Goal: Information Seeking & Learning: Learn about a topic

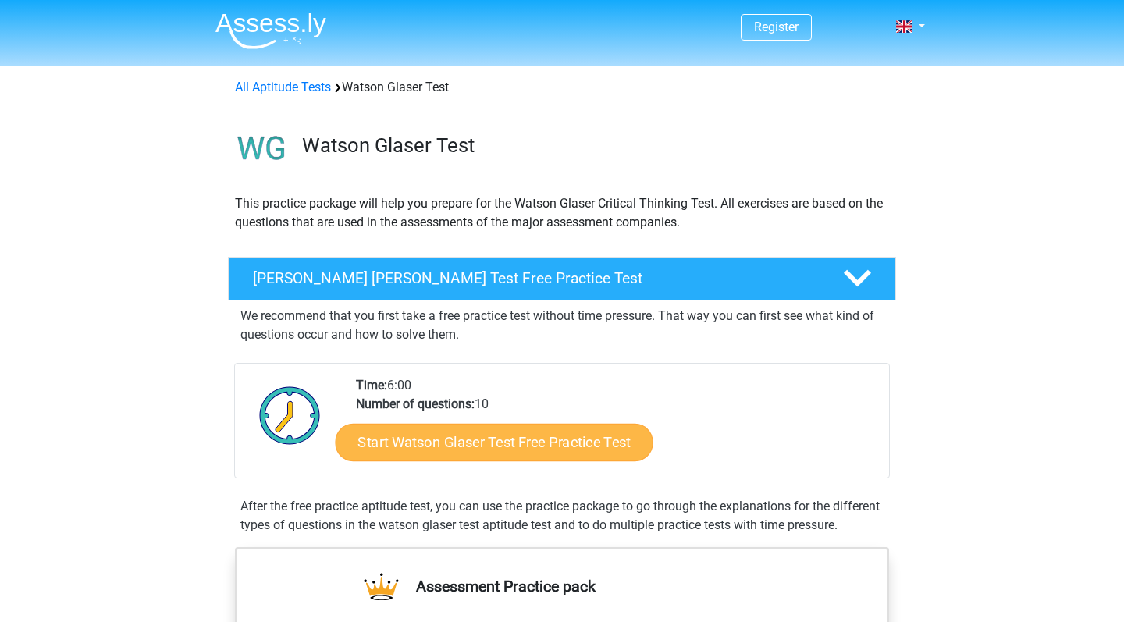
click at [593, 446] on link "Start Watson Glaser Test Free Practice Test" at bounding box center [495, 442] width 318 height 37
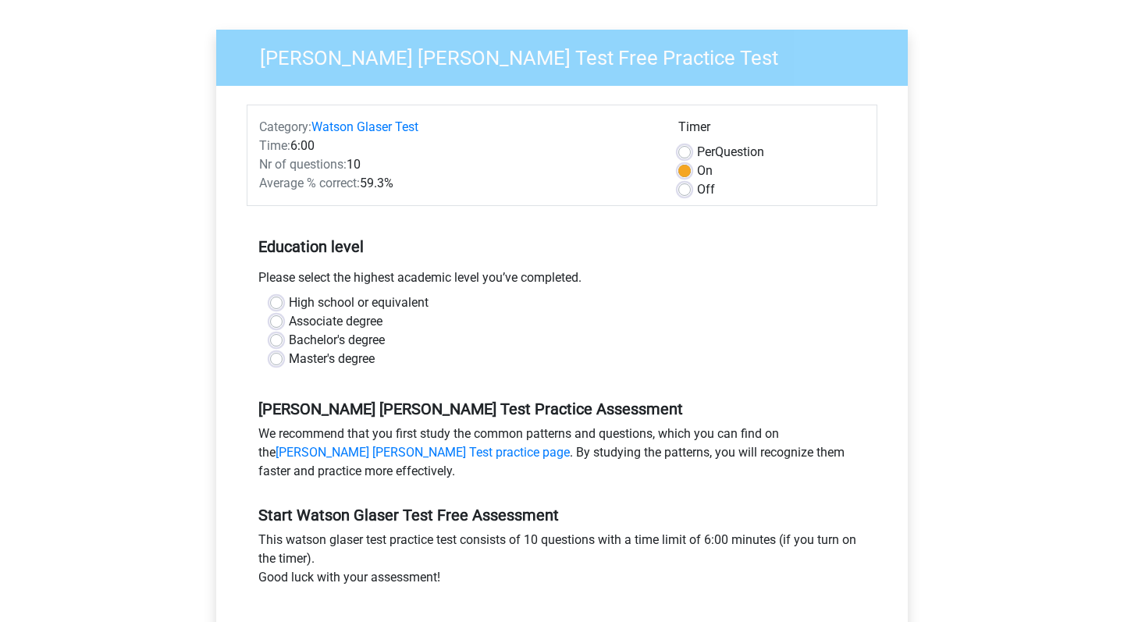
scroll to position [103, 0]
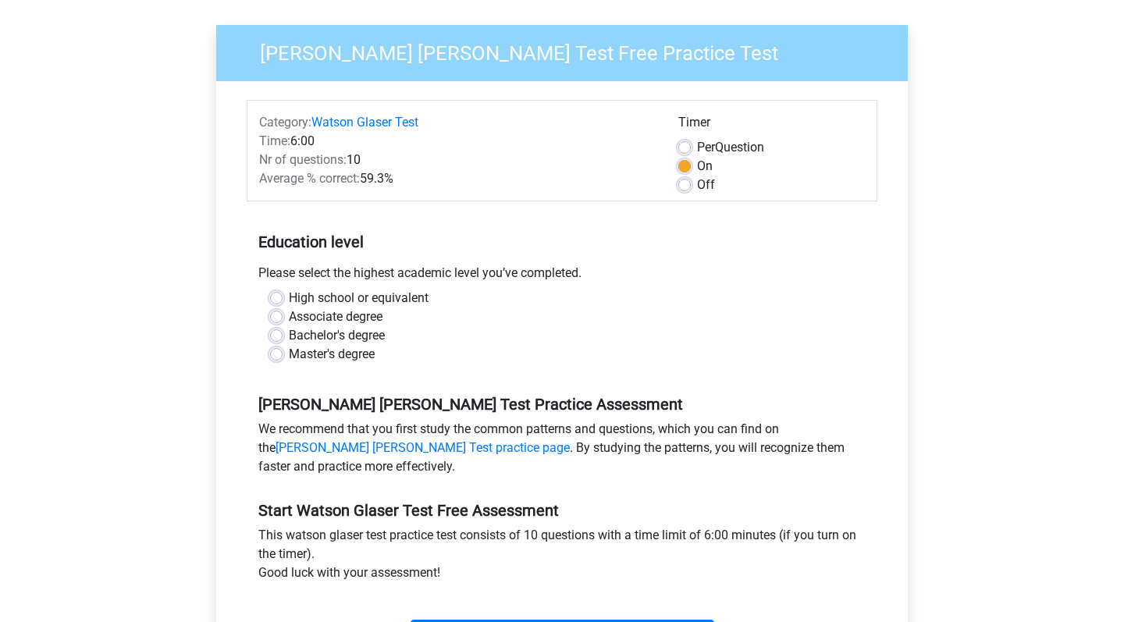
click at [322, 357] on label "Master's degree" at bounding box center [332, 354] width 86 height 19
click at [283, 357] on input "Master's degree" at bounding box center [276, 353] width 12 height 16
radio input "true"
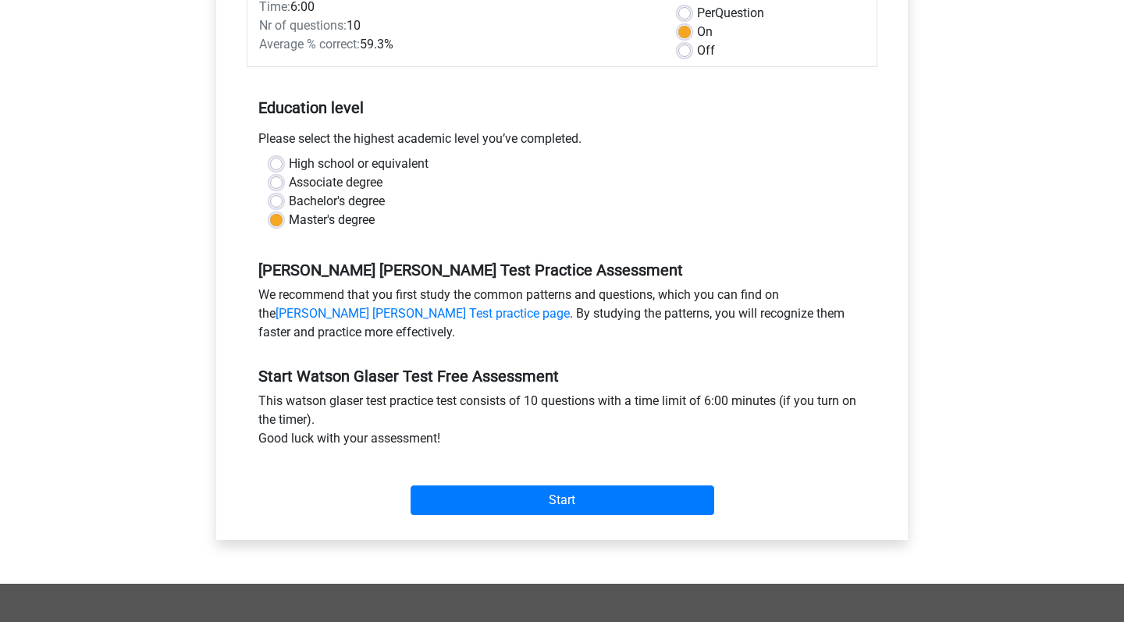
scroll to position [255, 0]
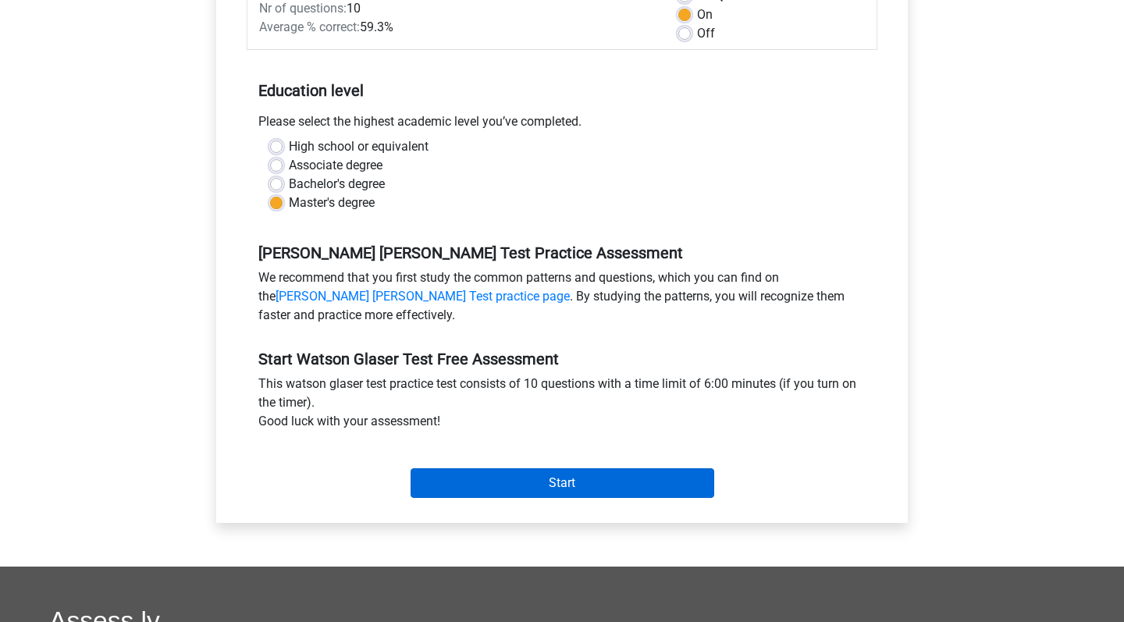
click at [495, 491] on input "Start" at bounding box center [563, 484] width 304 height 30
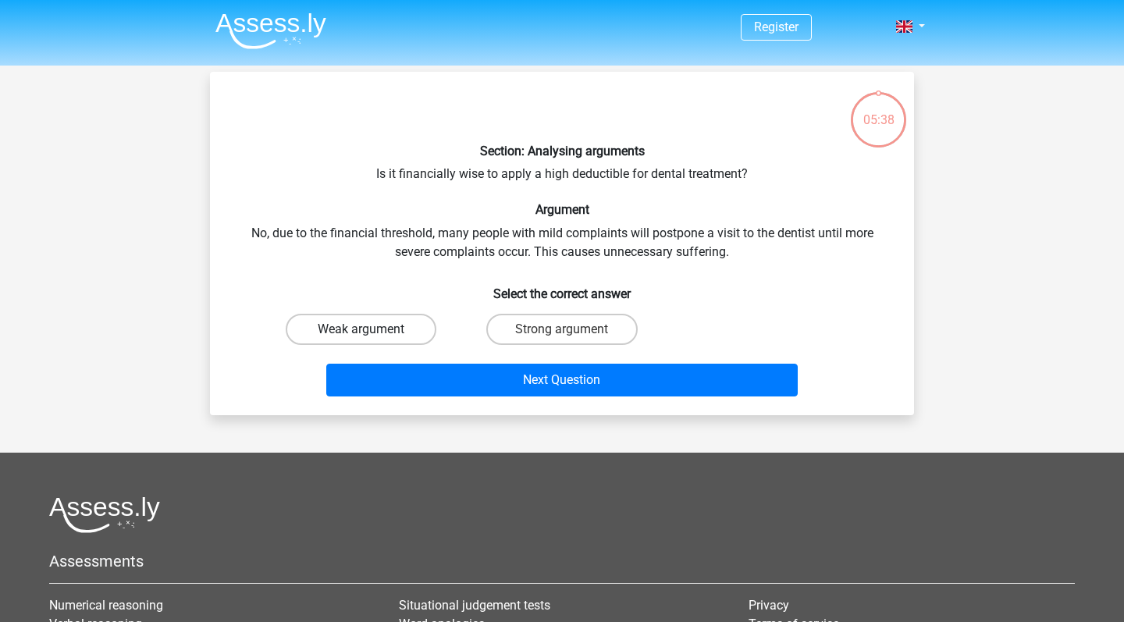
click at [390, 326] on label "Weak argument" at bounding box center [361, 329] width 151 height 31
click at [372, 330] on input "Weak argument" at bounding box center [367, 335] width 10 height 10
radio input "true"
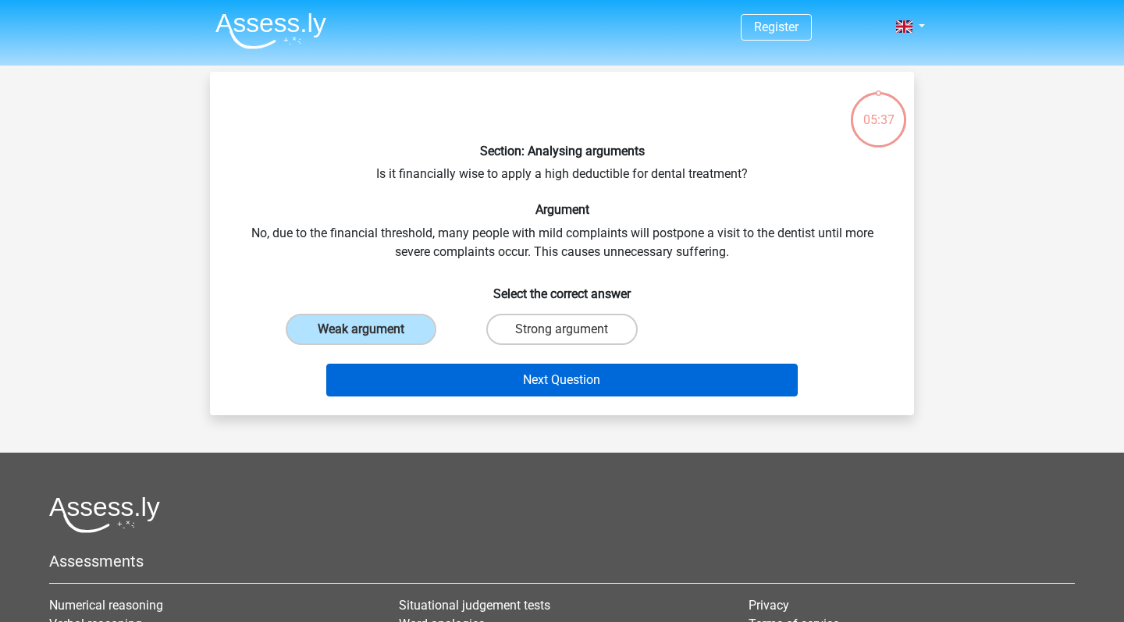
click at [502, 392] on button "Next Question" at bounding box center [562, 380] width 472 height 33
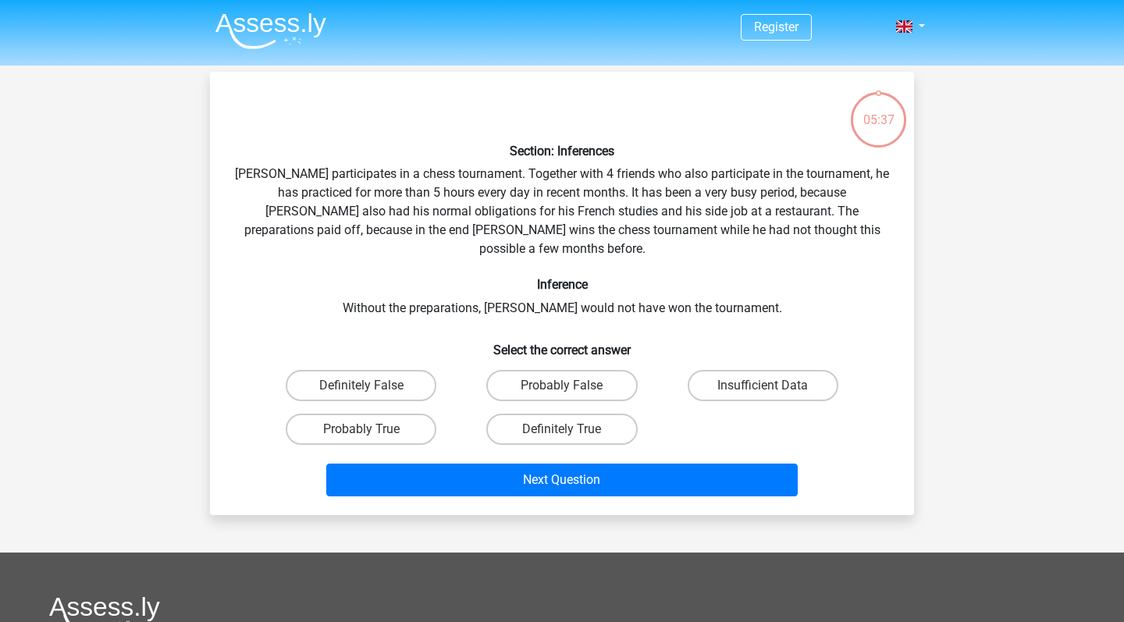
scroll to position [72, 0]
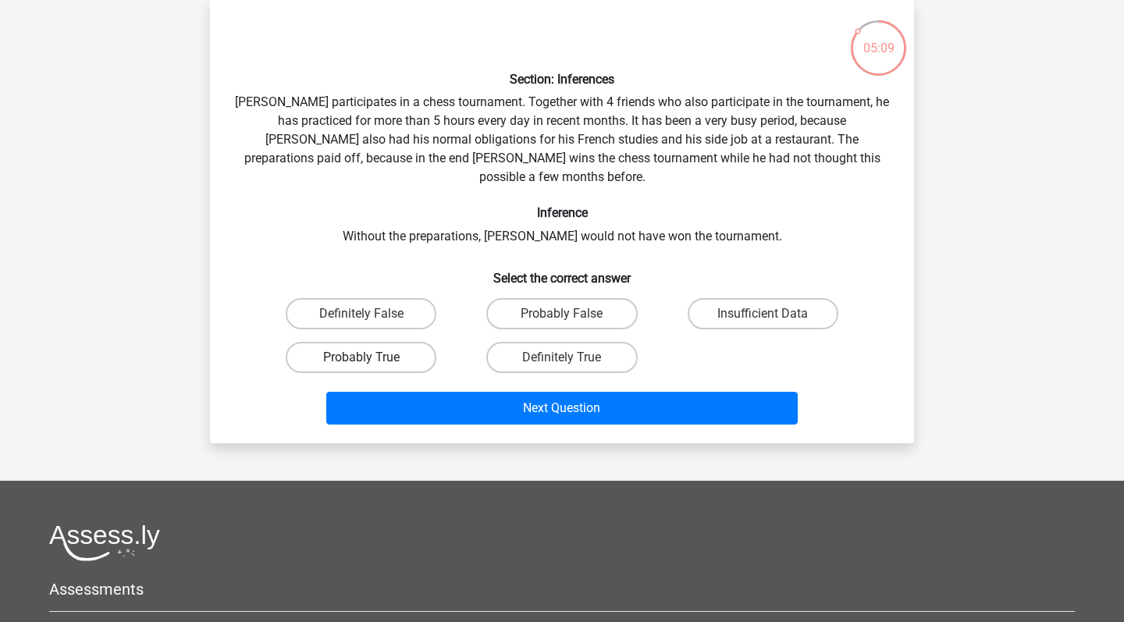
click at [389, 342] on label "Probably True" at bounding box center [361, 357] width 151 height 31
click at [372, 358] on input "Probably True" at bounding box center [367, 363] width 10 height 10
radio input "true"
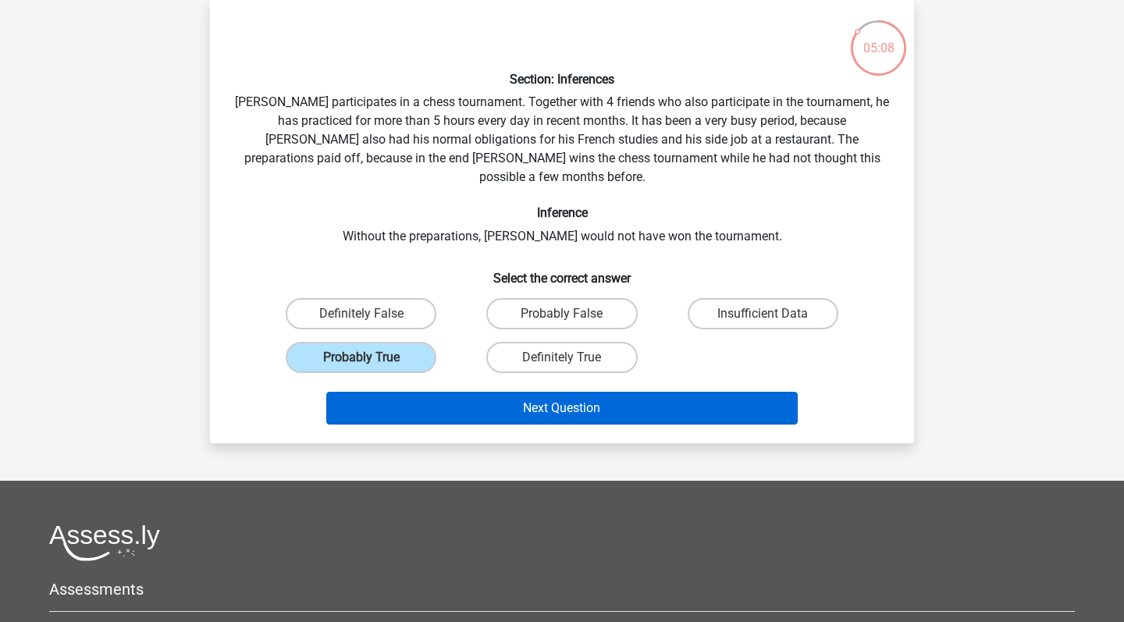
click at [423, 392] on button "Next Question" at bounding box center [562, 408] width 472 height 33
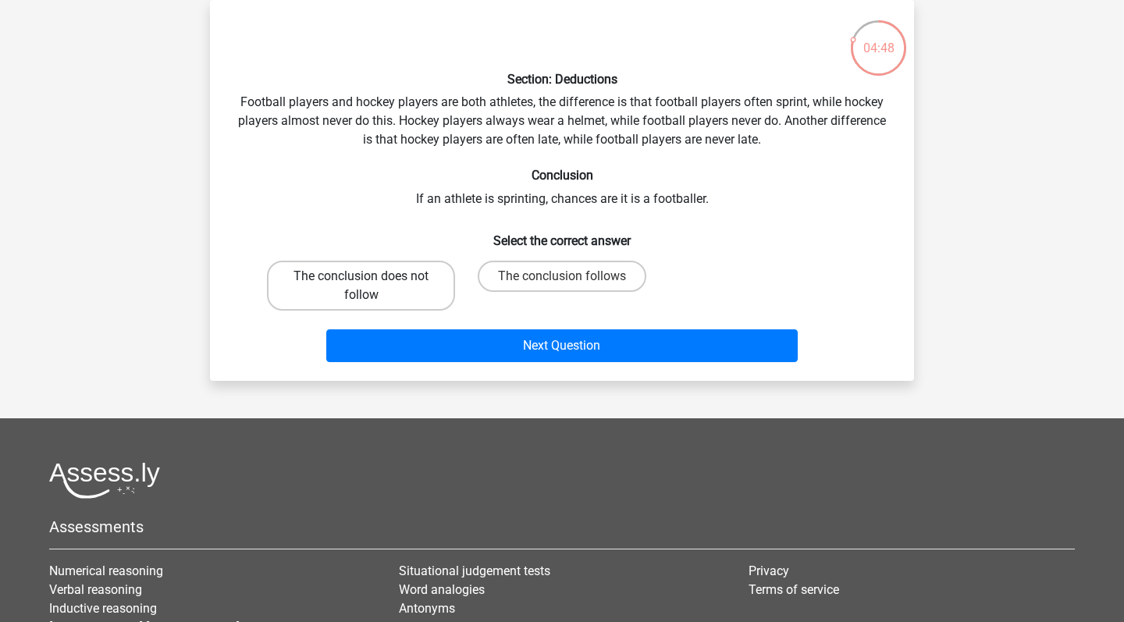
click at [396, 273] on label "The conclusion does not follow" at bounding box center [361, 286] width 188 height 50
click at [372, 276] on input "The conclusion does not follow" at bounding box center [367, 281] width 10 height 10
radio input "true"
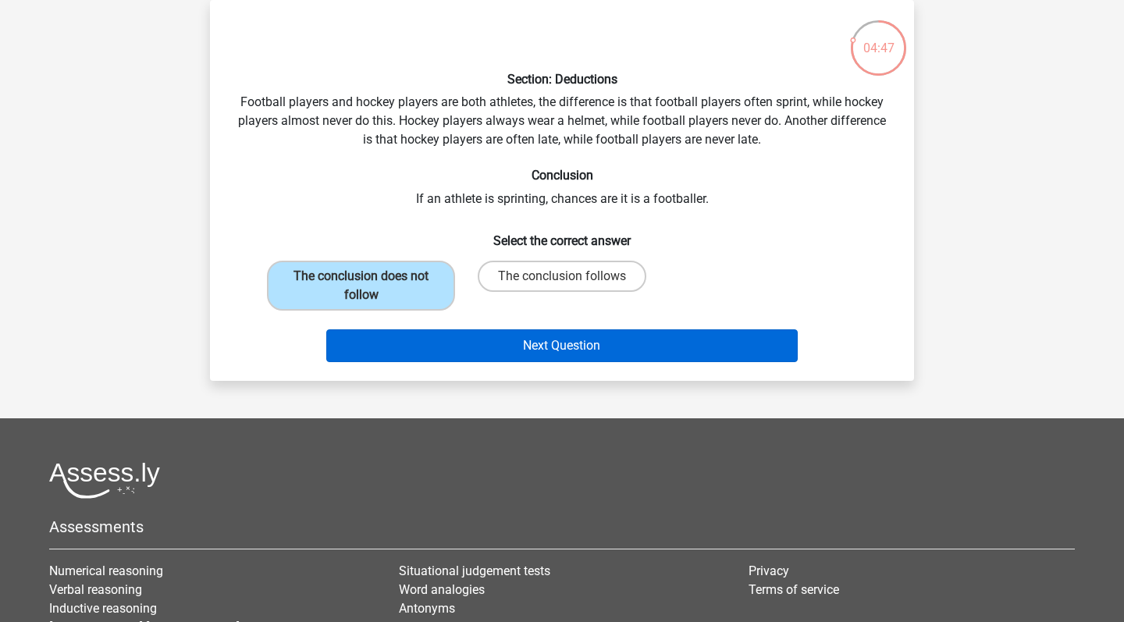
click at [446, 357] on button "Next Question" at bounding box center [562, 346] width 472 height 33
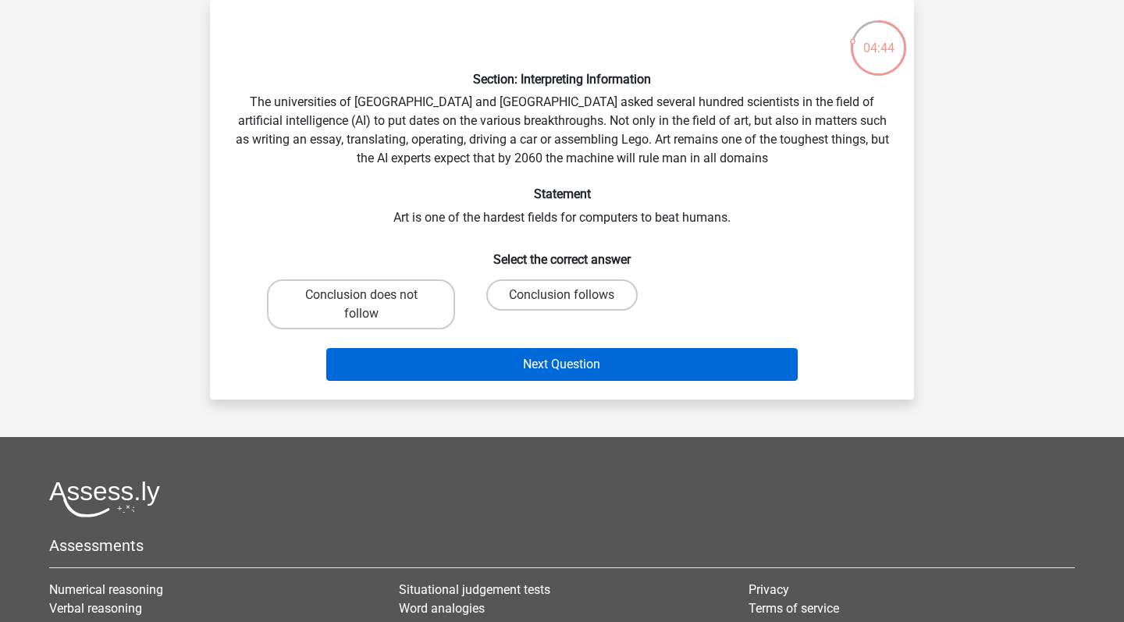
click at [467, 370] on button "Next Question" at bounding box center [562, 364] width 472 height 33
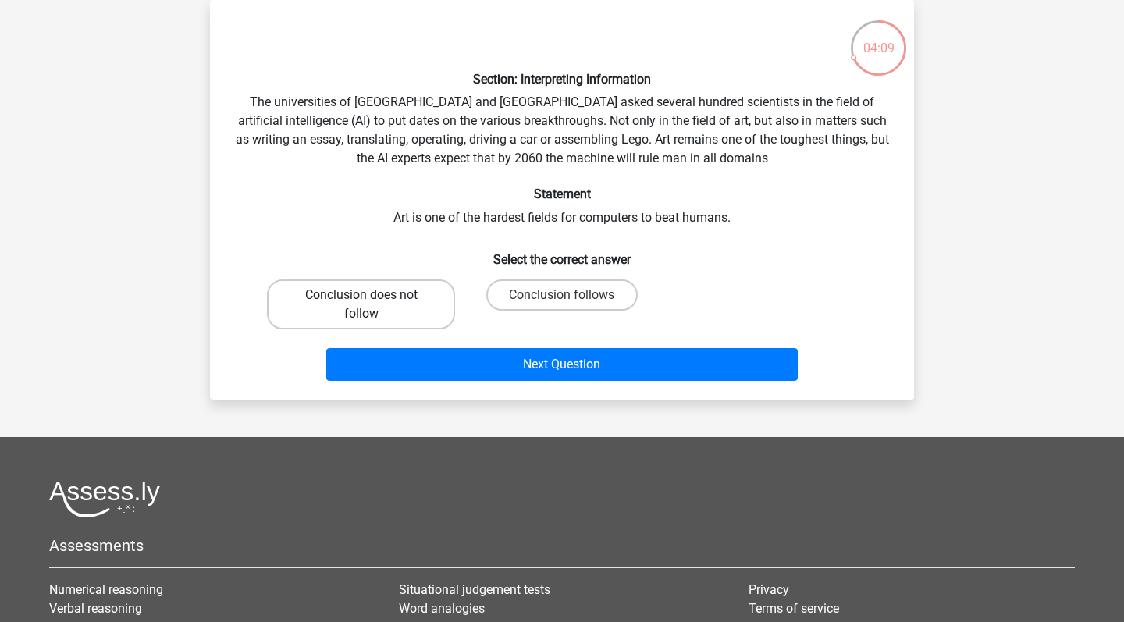
click at [432, 314] on label "Conclusion does not follow" at bounding box center [361, 305] width 188 height 50
click at [372, 305] on input "Conclusion does not follow" at bounding box center [367, 300] width 10 height 10
radio input "true"
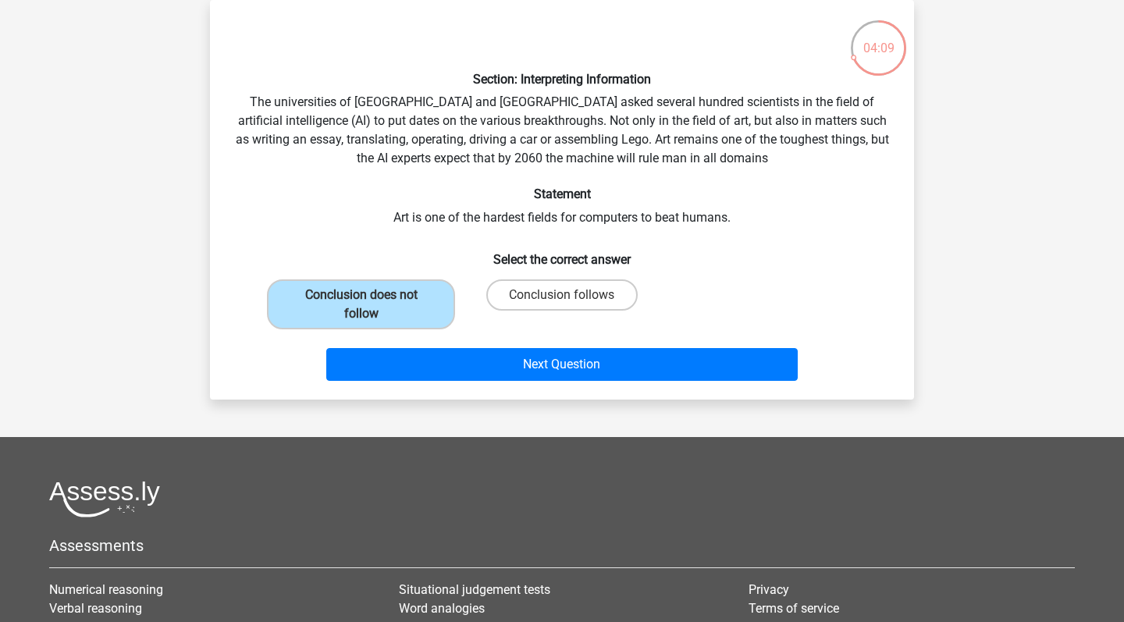
click at [493, 390] on div "Section: Interpreting Information The universities of Oxford and Yale asked sev…" at bounding box center [562, 200] width 704 height 400
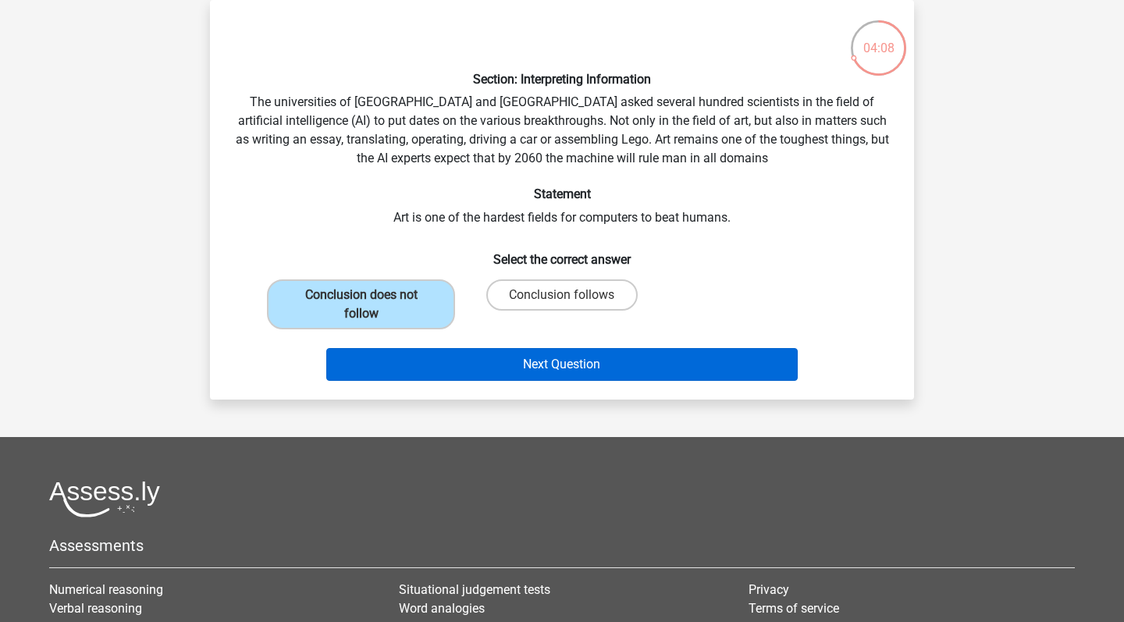
click at [508, 367] on button "Next Question" at bounding box center [562, 364] width 472 height 33
click at [543, 365] on button "Next Question" at bounding box center [562, 364] width 472 height 33
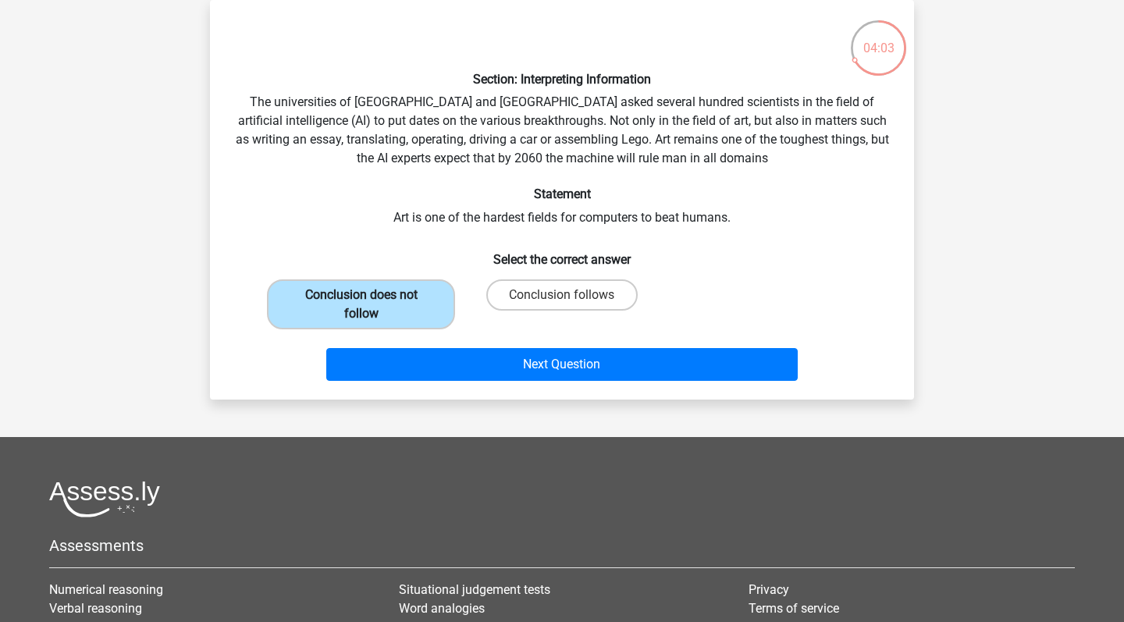
click at [388, 293] on label "Conclusion does not follow" at bounding box center [361, 305] width 188 height 50
click at [372, 295] on input "Conclusion does not follow" at bounding box center [367, 300] width 10 height 10
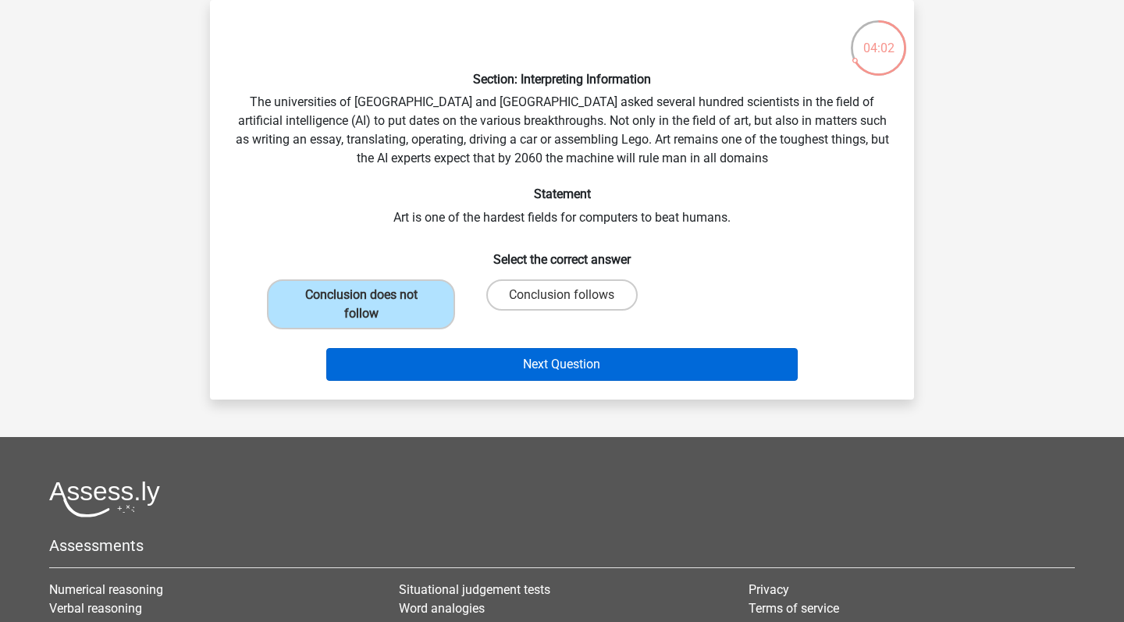
click at [428, 355] on button "Next Question" at bounding box center [562, 364] width 472 height 33
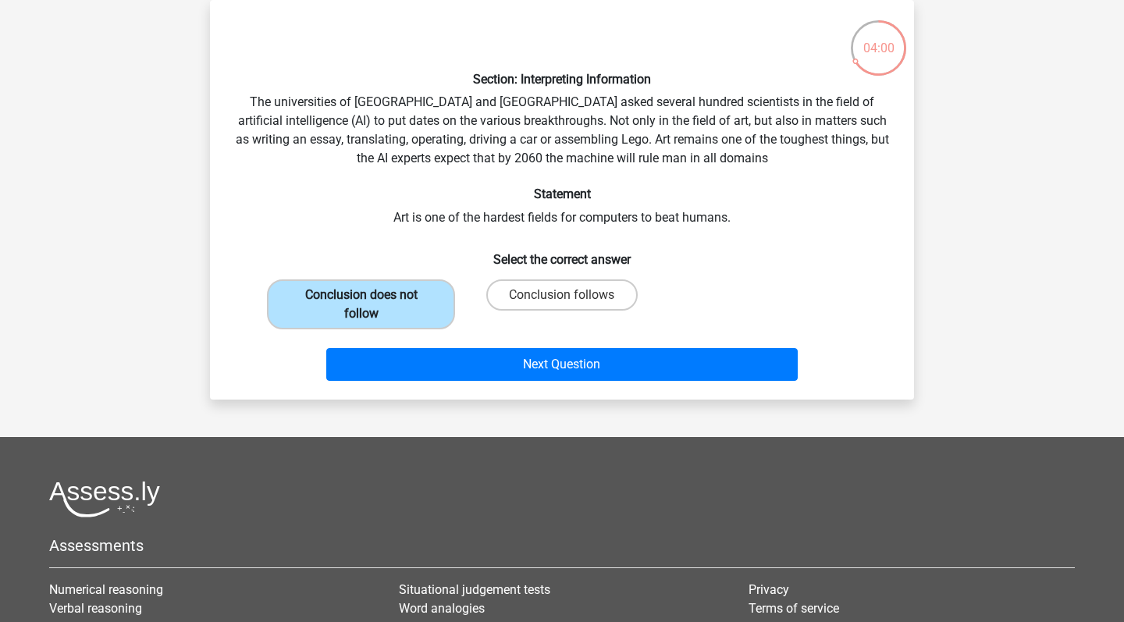
click at [426, 308] on label "Conclusion does not follow" at bounding box center [361, 305] width 188 height 50
click at [372, 305] on input "Conclusion does not follow" at bounding box center [367, 300] width 10 height 10
click at [528, 280] on label "Conclusion follows" at bounding box center [561, 295] width 151 height 31
click at [562, 295] on input "Conclusion follows" at bounding box center [567, 300] width 10 height 10
radio input "true"
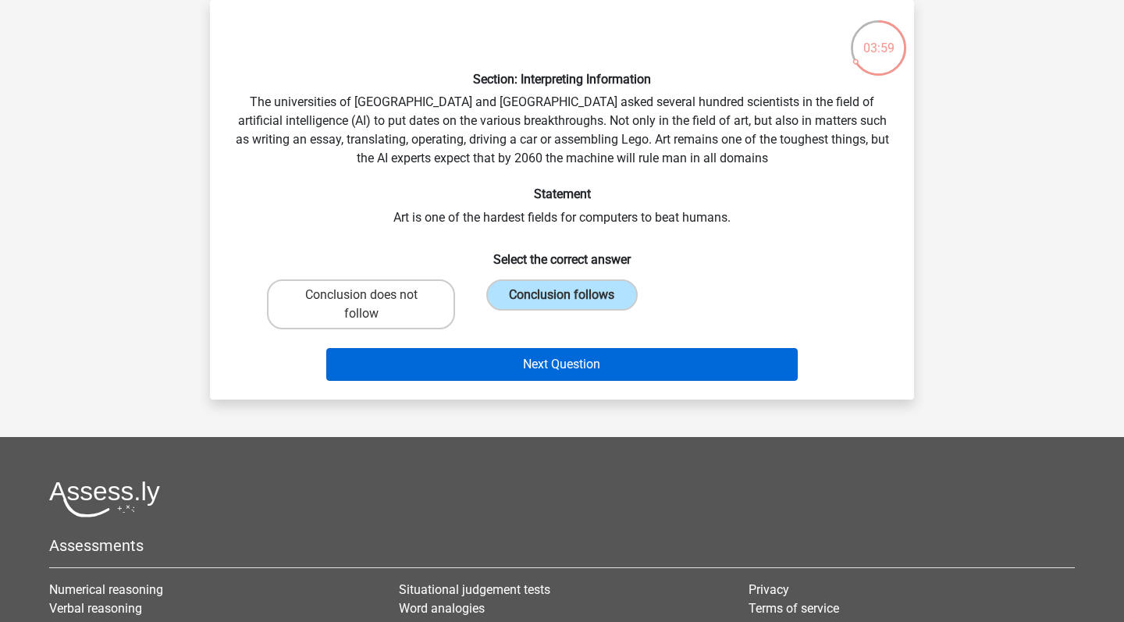
click at [521, 365] on button "Next Question" at bounding box center [562, 364] width 472 height 33
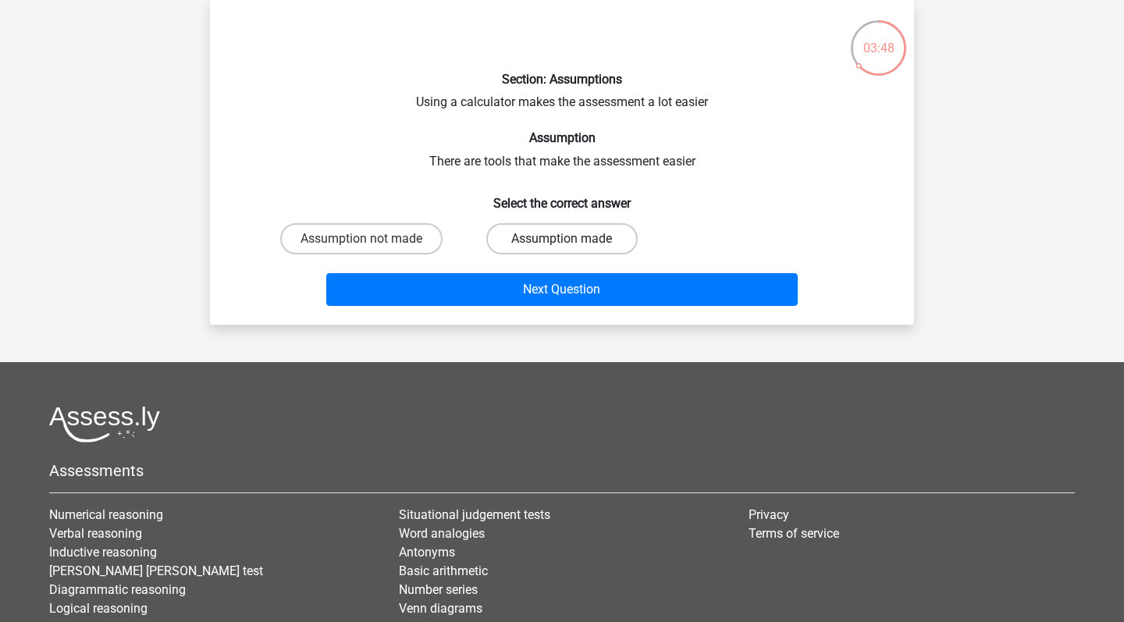
click at [533, 240] on label "Assumption made" at bounding box center [561, 238] width 151 height 31
click at [562, 240] on input "Assumption made" at bounding box center [567, 244] width 10 height 10
radio input "true"
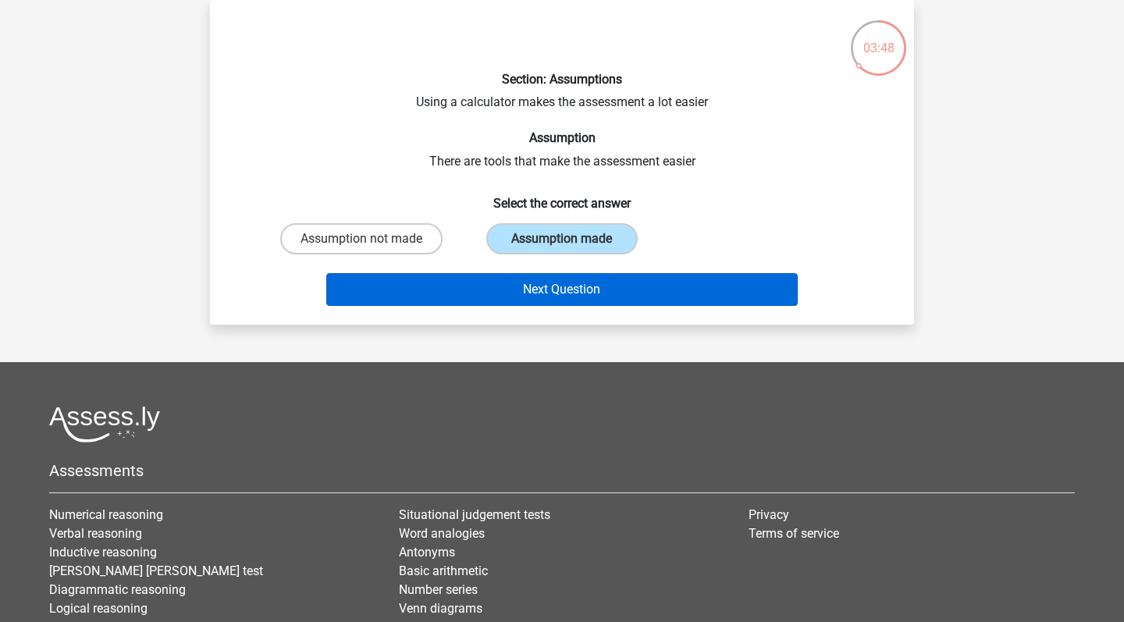
click at [537, 280] on button "Next Question" at bounding box center [562, 289] width 472 height 33
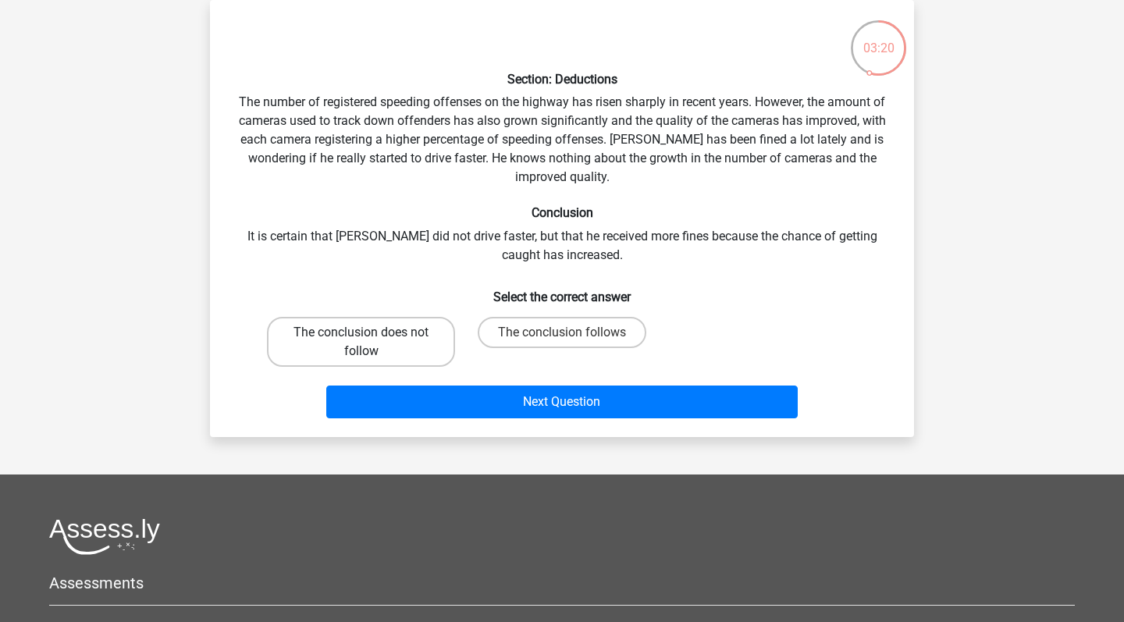
click at [390, 353] on label "The conclusion does not follow" at bounding box center [361, 342] width 188 height 50
click at [372, 343] on input "The conclusion does not follow" at bounding box center [367, 338] width 10 height 10
radio input "true"
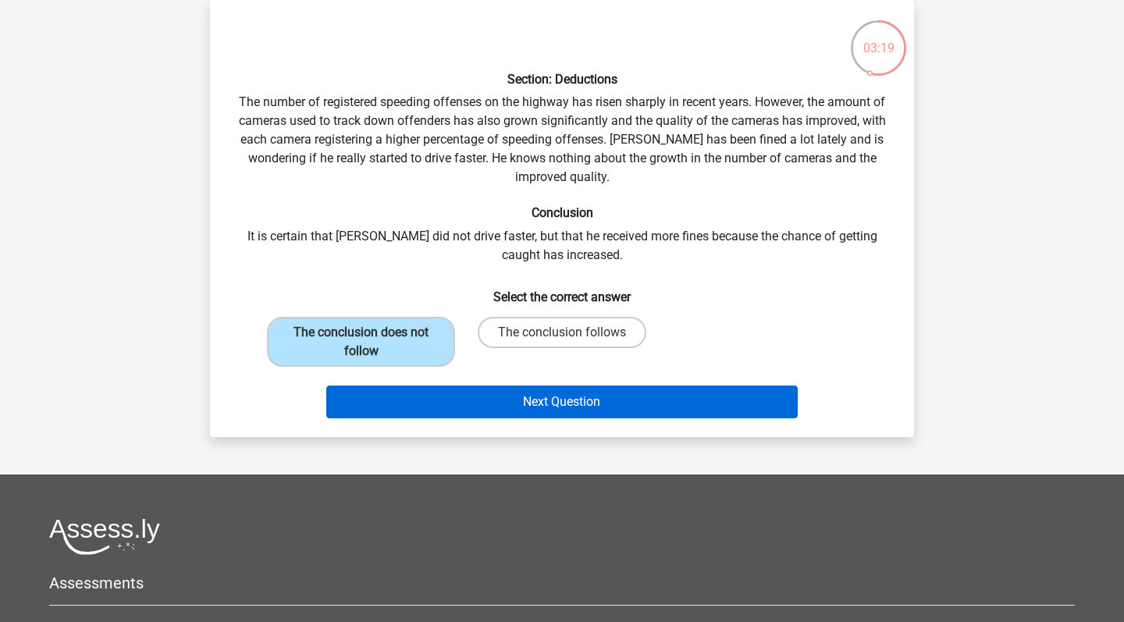
click at [430, 404] on button "Next Question" at bounding box center [562, 402] width 472 height 33
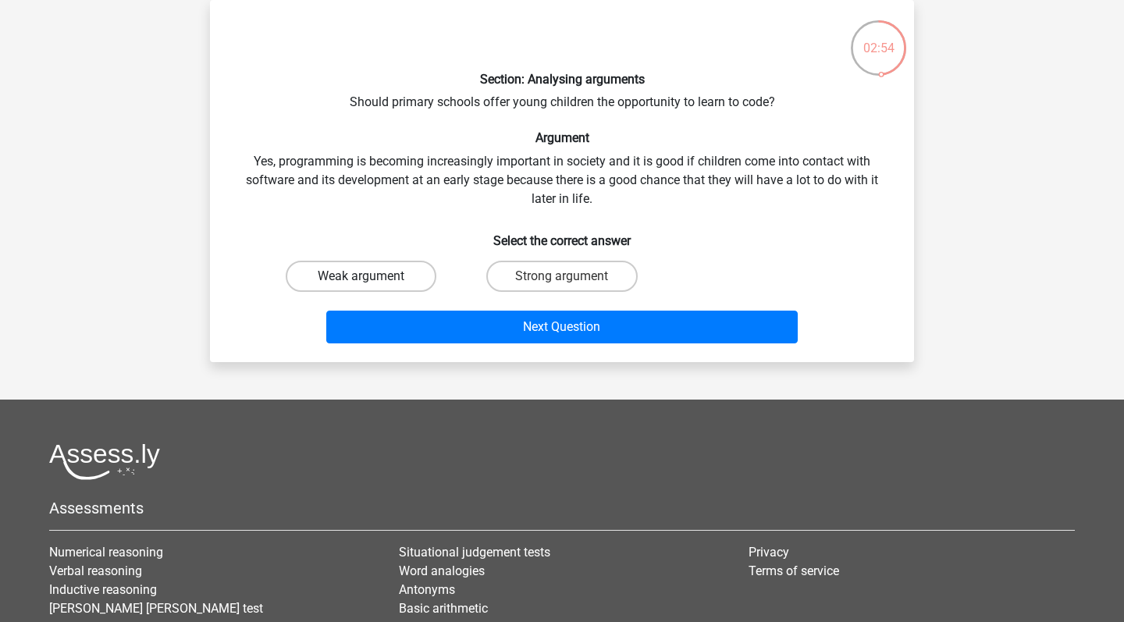
click at [400, 283] on label "Weak argument" at bounding box center [361, 276] width 151 height 31
click at [372, 283] on input "Weak argument" at bounding box center [367, 281] width 10 height 10
radio input "true"
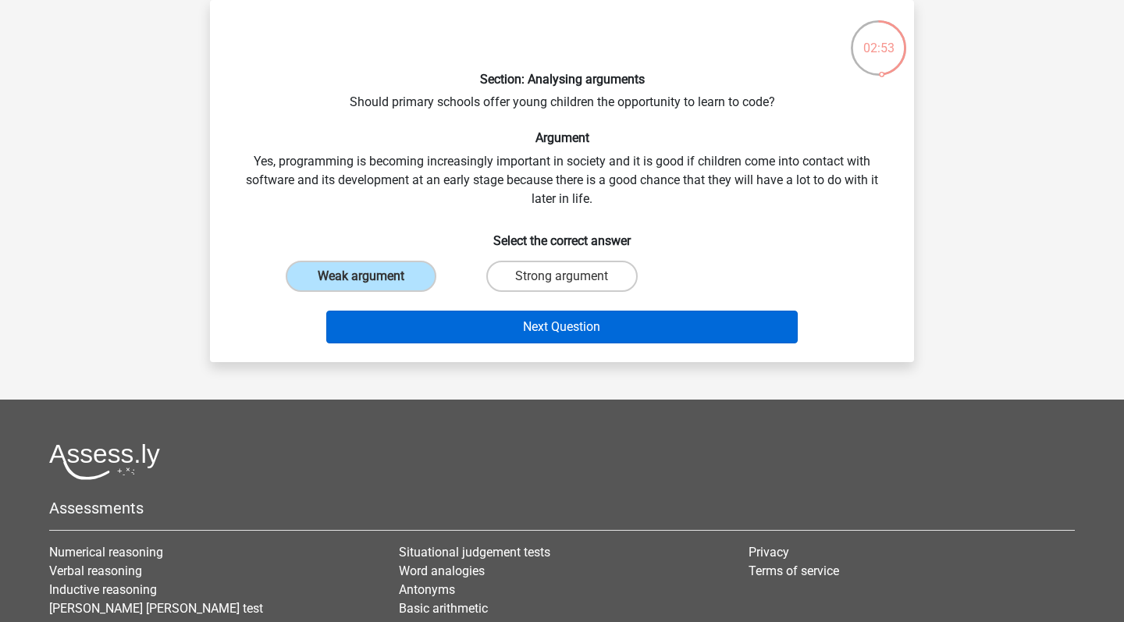
click at [454, 314] on button "Next Question" at bounding box center [562, 327] width 472 height 33
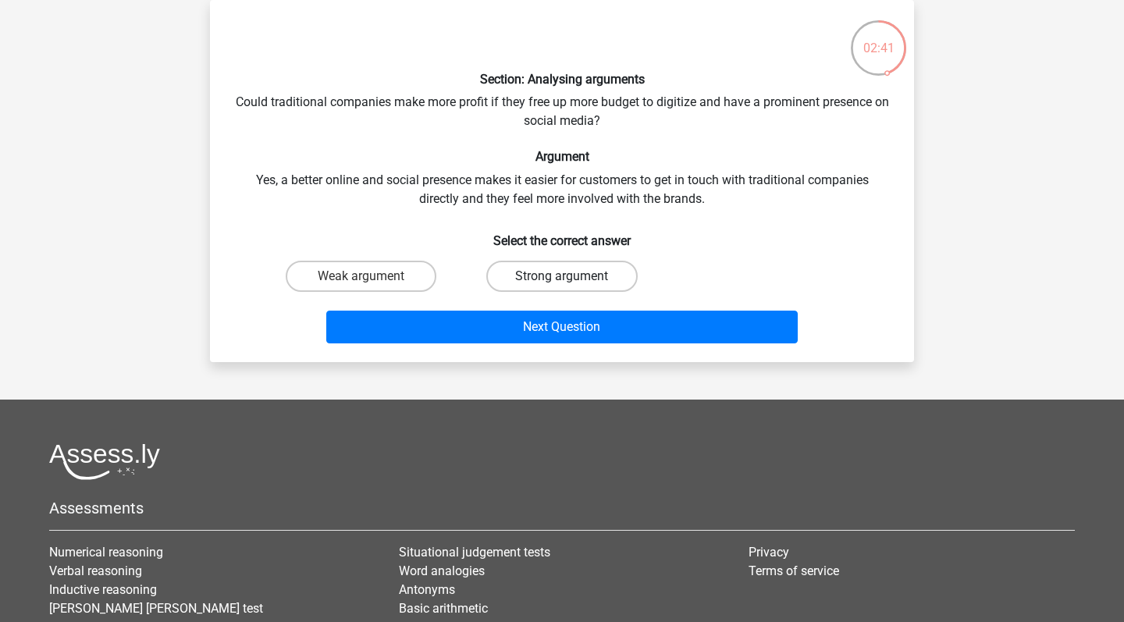
click at [518, 274] on label "Strong argument" at bounding box center [561, 276] width 151 height 31
click at [562, 276] on input "Strong argument" at bounding box center [567, 281] width 10 height 10
radio input "true"
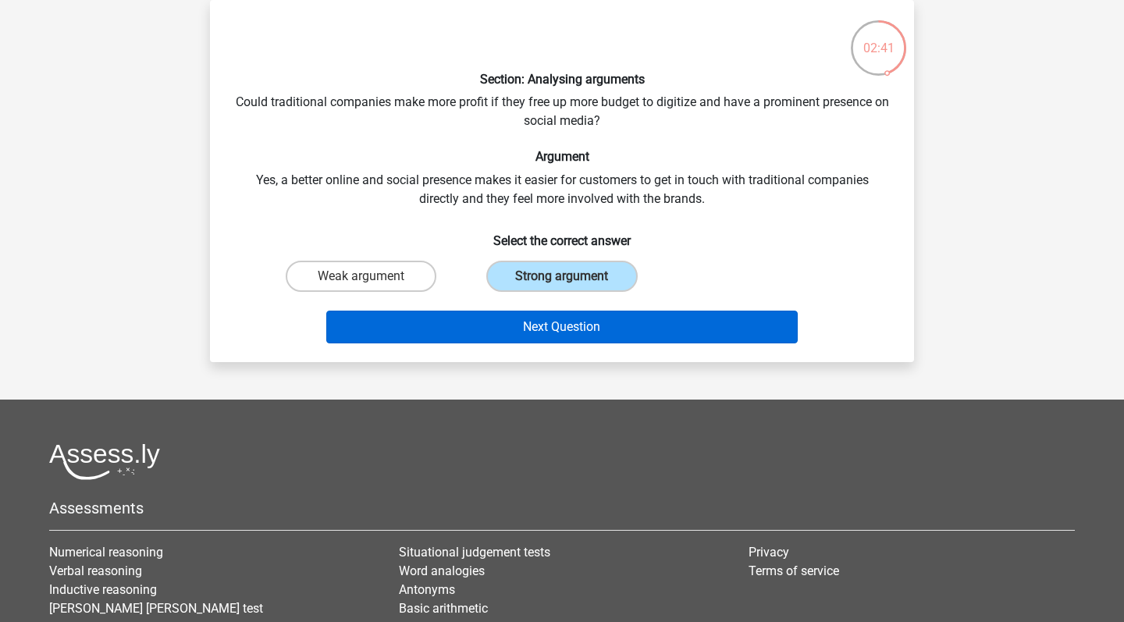
click at [515, 313] on button "Next Question" at bounding box center [562, 327] width 472 height 33
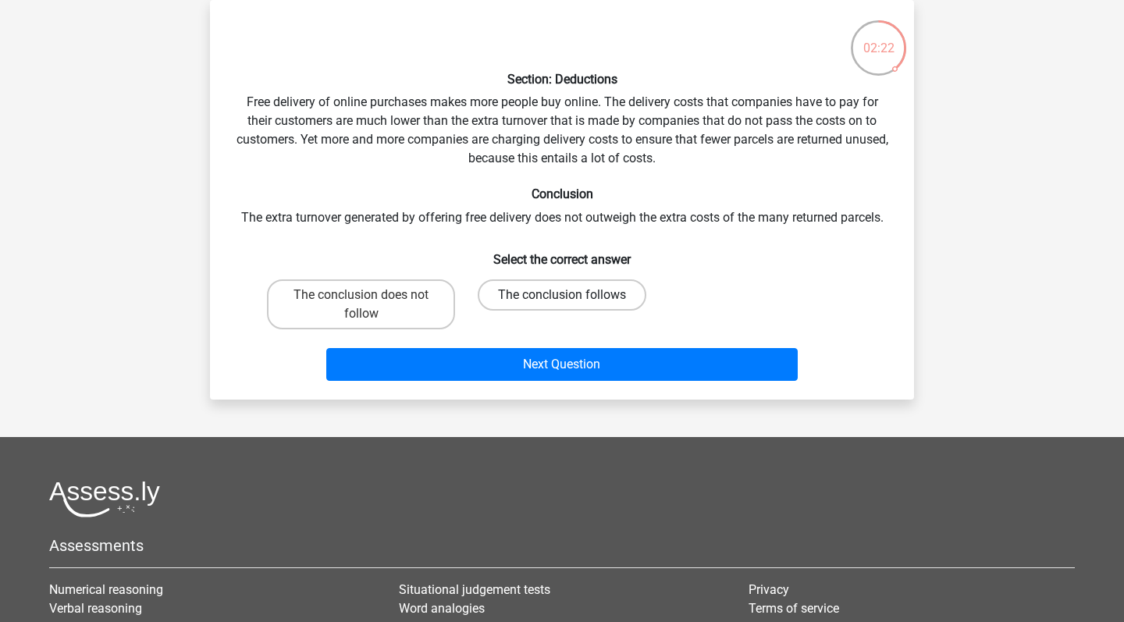
click at [522, 305] on label "The conclusion follows" at bounding box center [562, 295] width 169 height 31
click at [562, 305] on input "The conclusion follows" at bounding box center [567, 300] width 10 height 10
radio input "true"
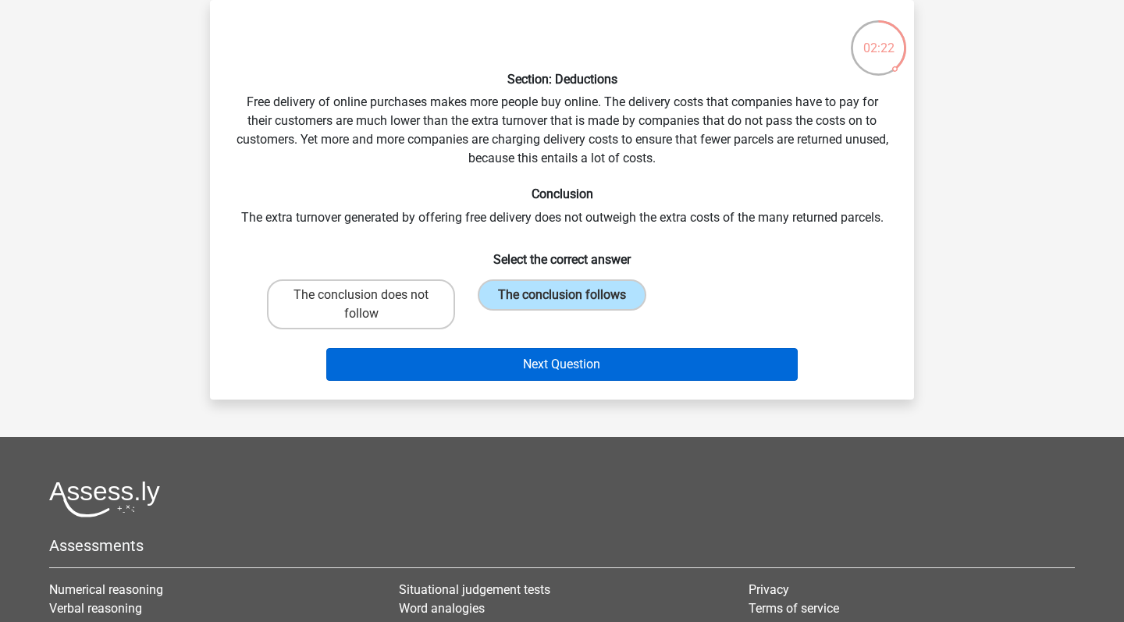
click at [522, 379] on button "Next Question" at bounding box center [562, 364] width 472 height 33
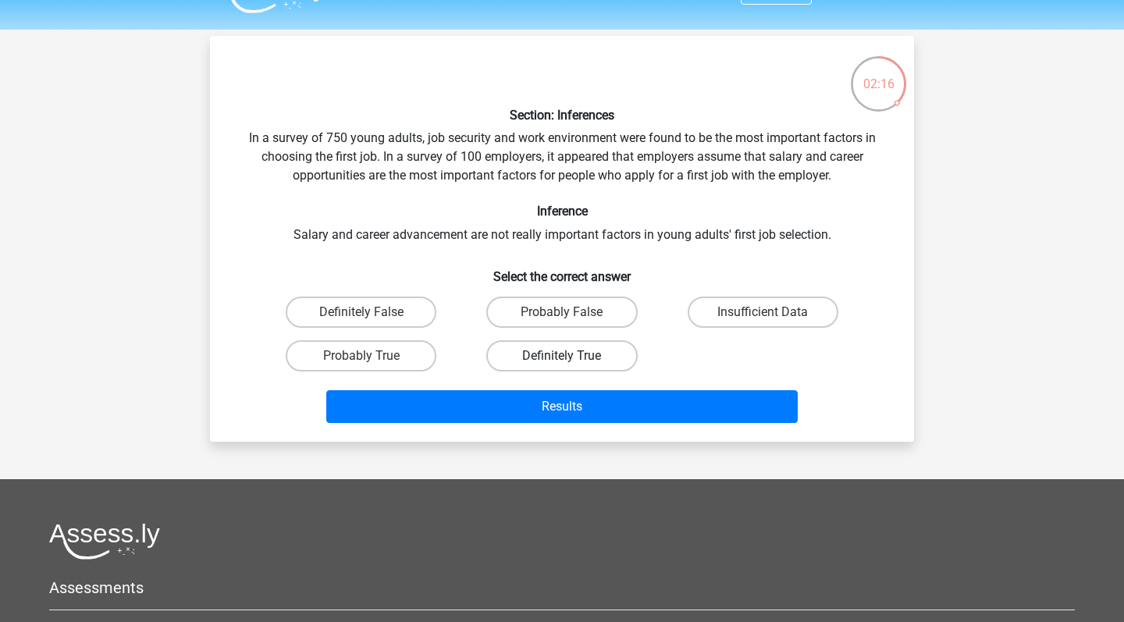
scroll to position [37, 0]
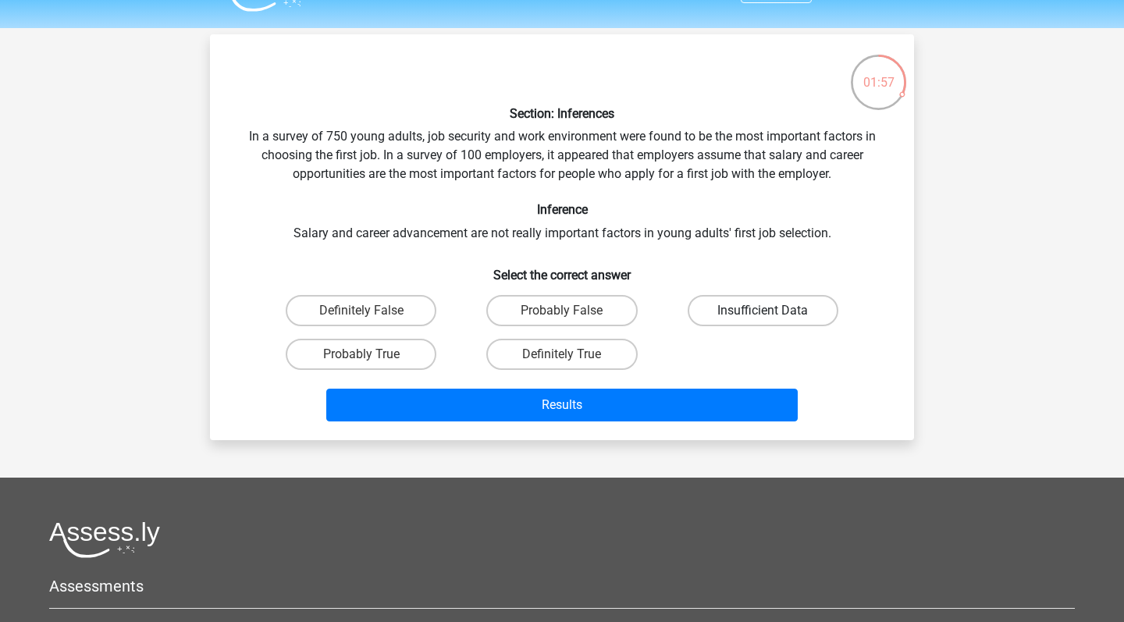
click at [718, 314] on label "Insufficient Data" at bounding box center [763, 310] width 151 height 31
click at [763, 314] on input "Insufficient Data" at bounding box center [768, 316] width 10 height 10
radio input "true"
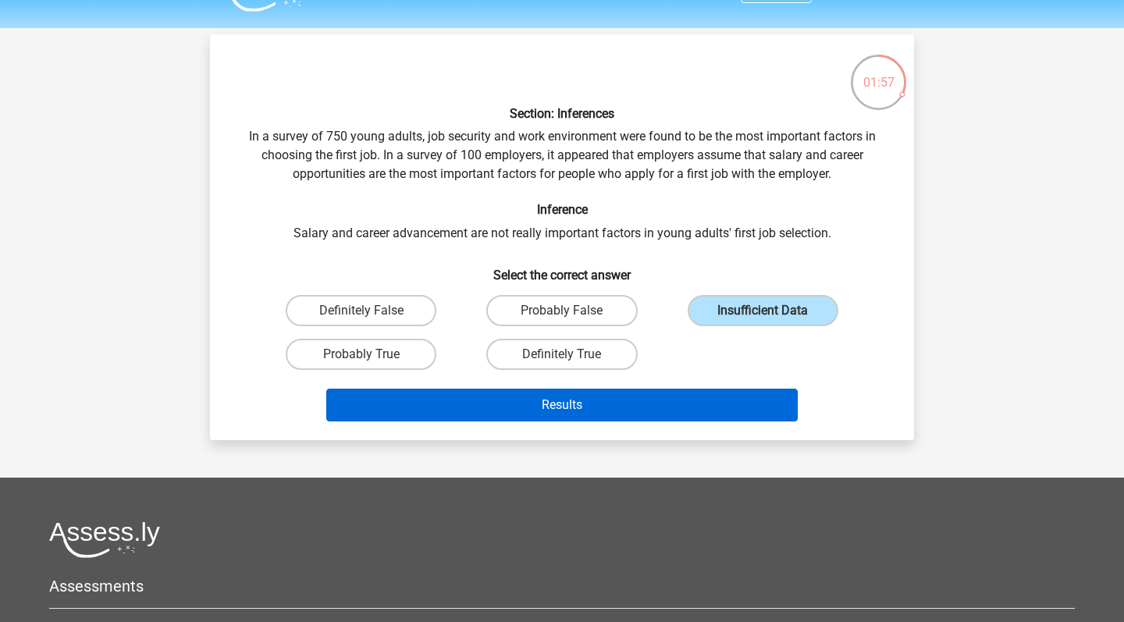
click at [674, 397] on button "Results" at bounding box center [562, 405] width 472 height 33
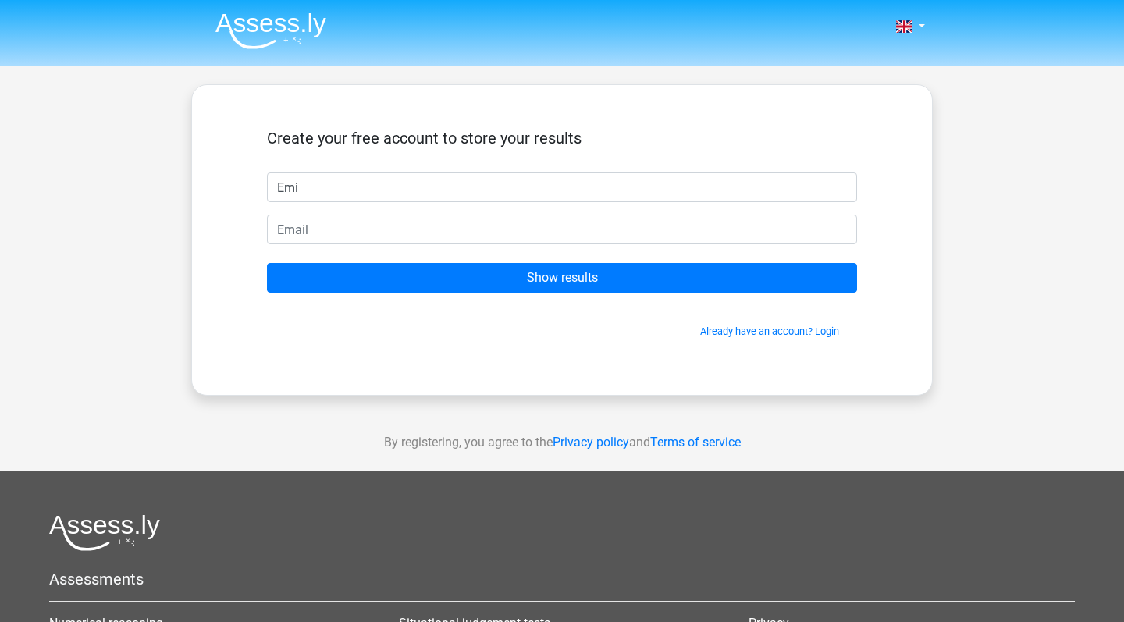
type input "Emi"
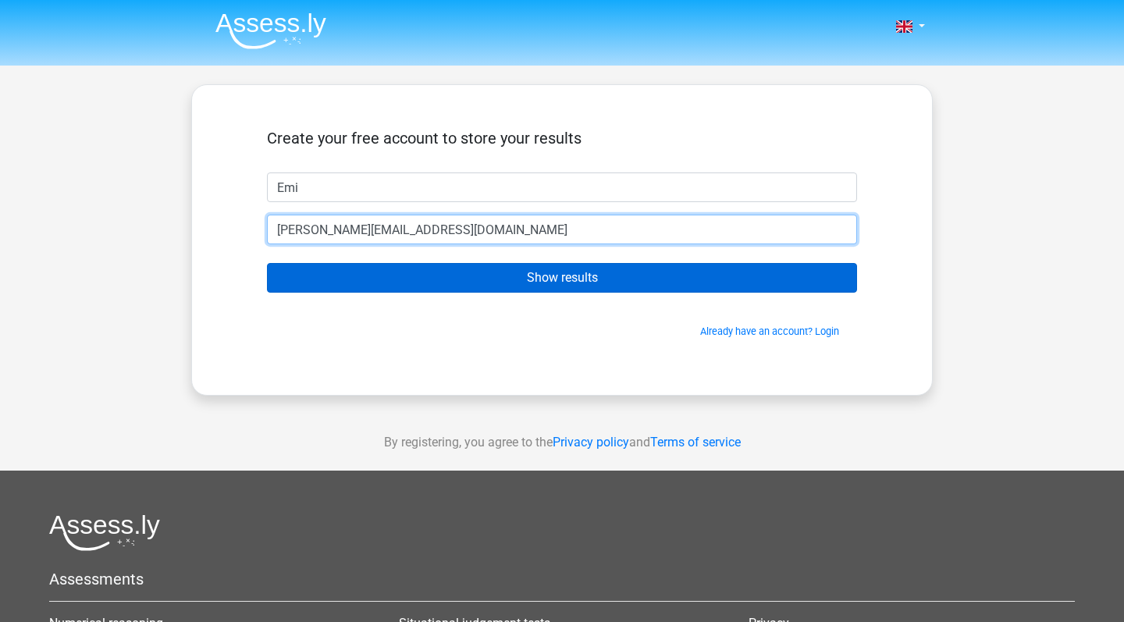
type input "adamowicz.ez@gmail.com"
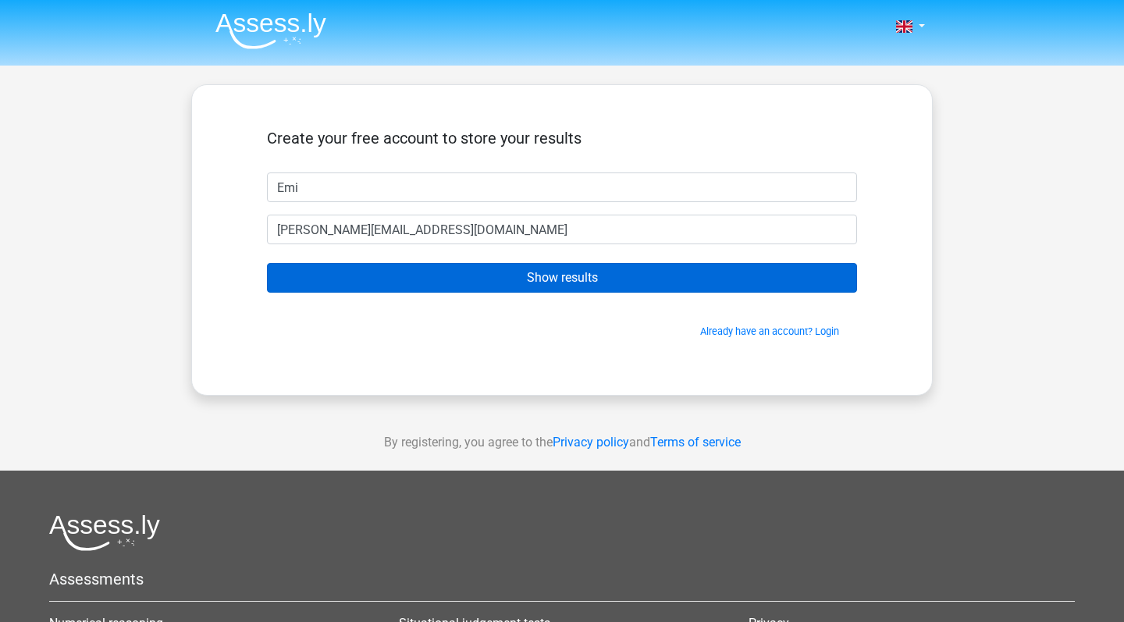
click at [645, 277] on input "Show results" at bounding box center [562, 278] width 590 height 30
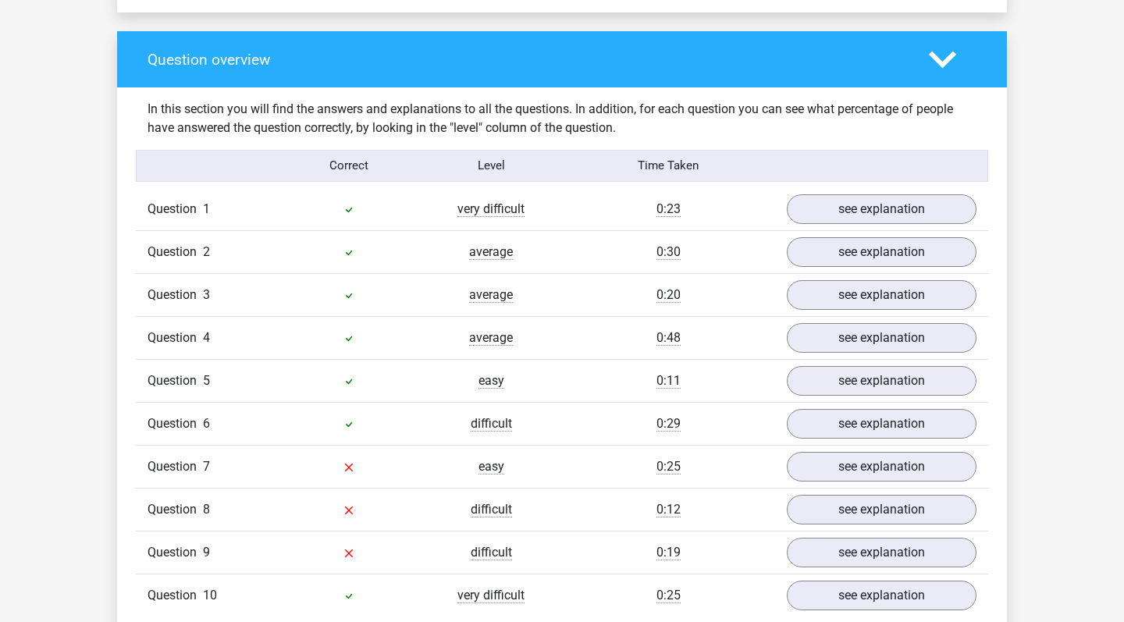
scroll to position [1127, 0]
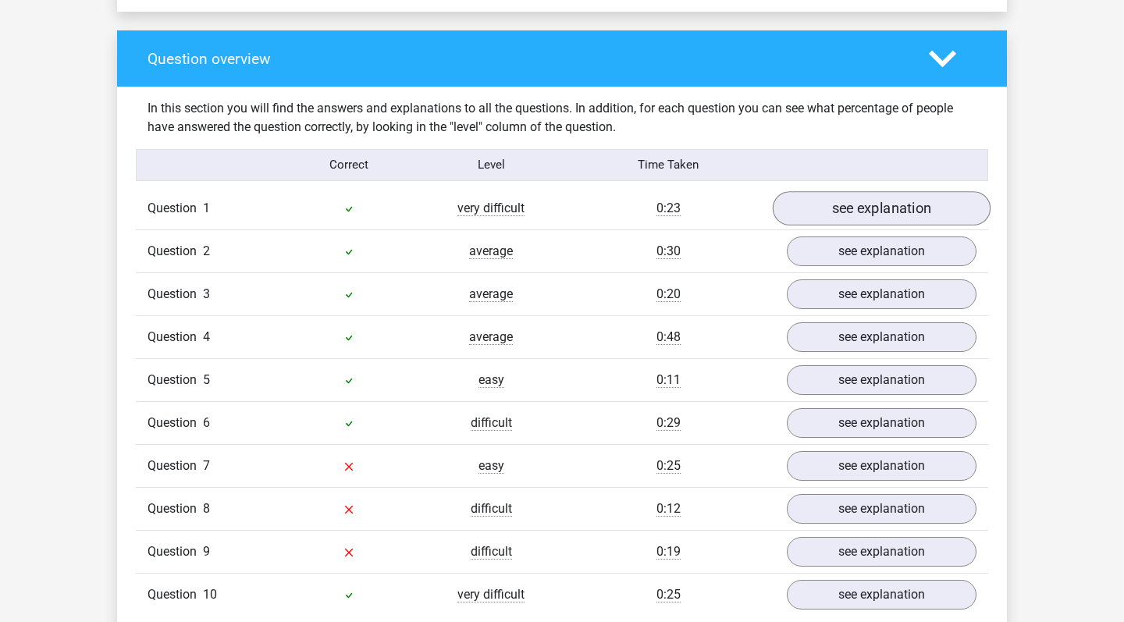
click at [868, 214] on link "see explanation" at bounding box center [882, 208] width 218 height 34
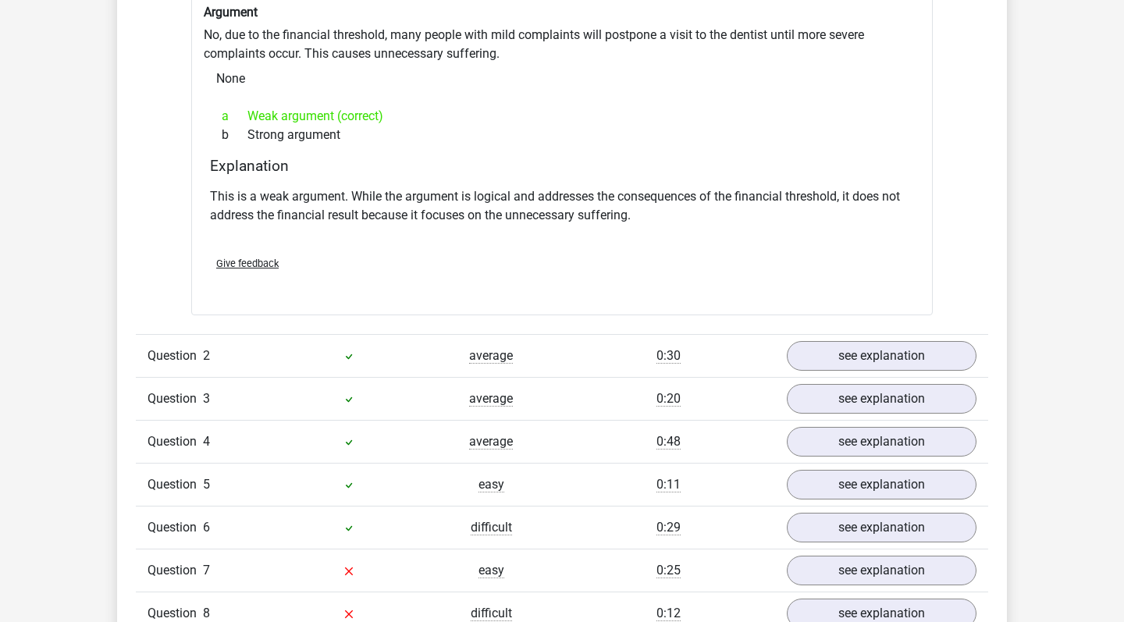
scroll to position [1437, 0]
click at [889, 355] on link "see explanation" at bounding box center [882, 356] width 218 height 34
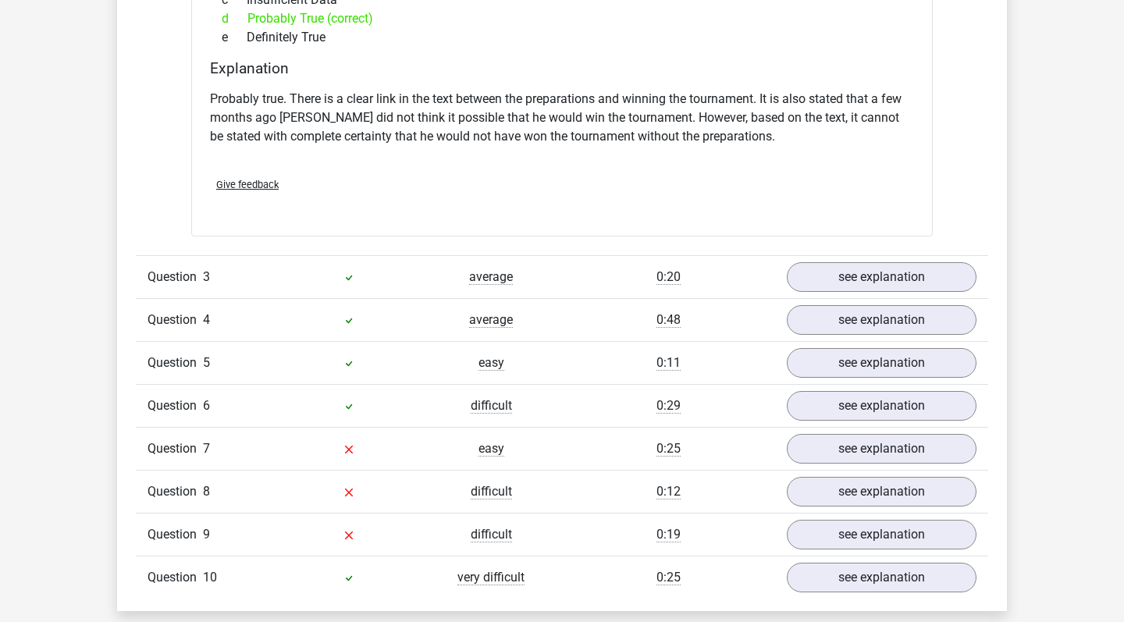
scroll to position [2068, 0]
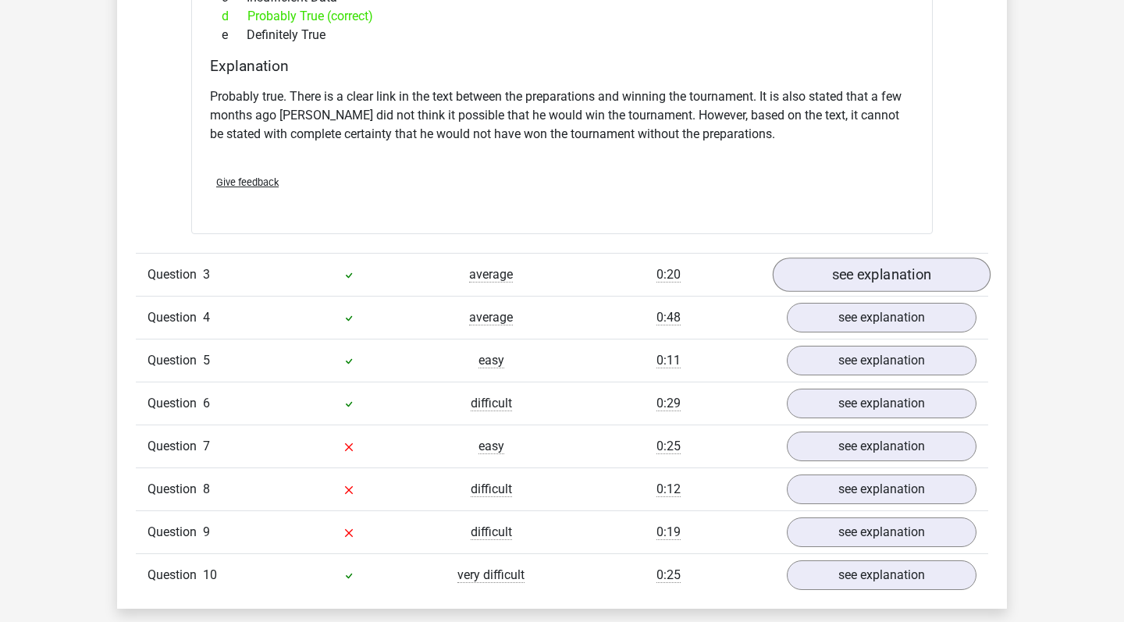
click at [914, 280] on link "see explanation" at bounding box center [882, 275] width 218 height 34
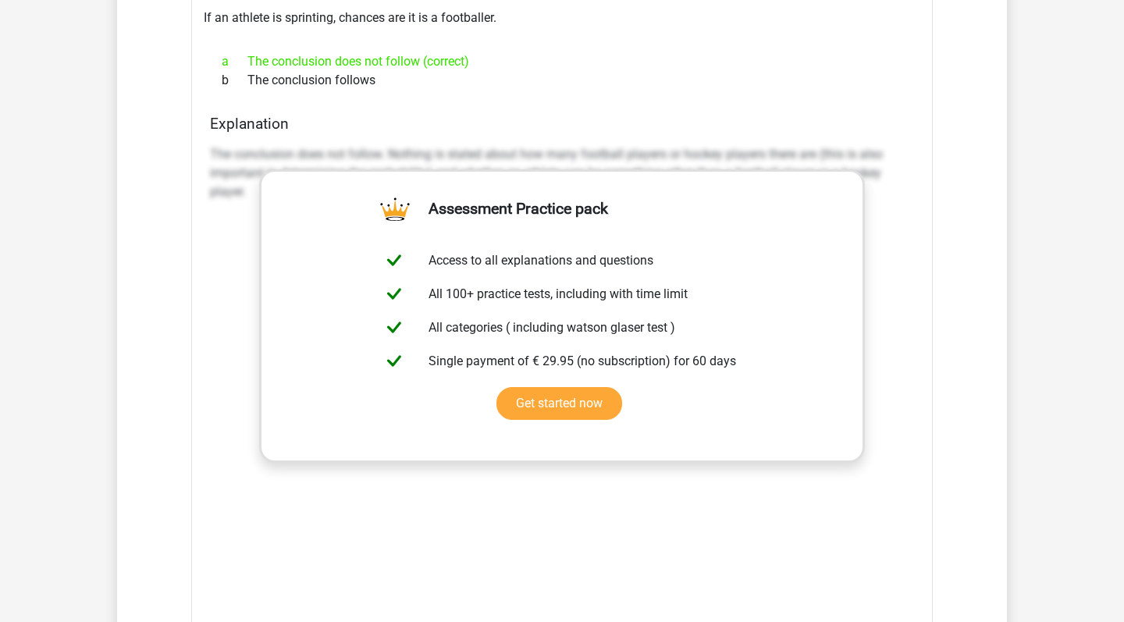
scroll to position [2499, 0]
click at [896, 307] on div "The conclusion does not follow. Nothing is stated about how many football playe…" at bounding box center [562, 372] width 704 height 469
click at [875, 288] on div "The conclusion does not follow. Nothing is stated about how many football playe…" at bounding box center [562, 372] width 704 height 469
click at [622, 387] on link "Get started now" at bounding box center [560, 403] width 126 height 33
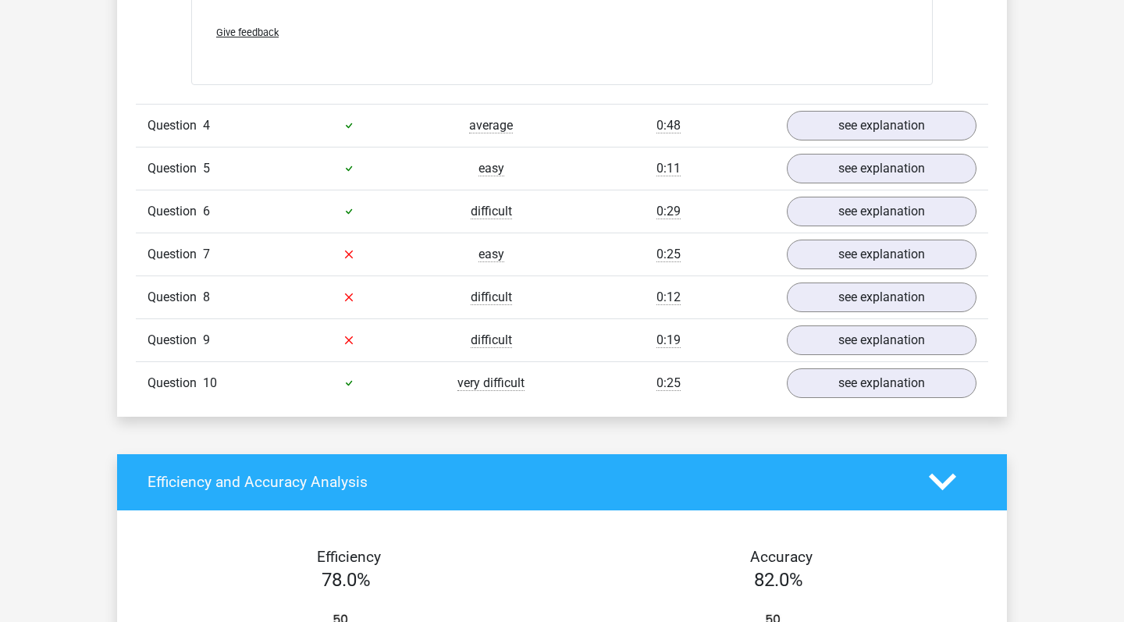
scroll to position [3098, 0]
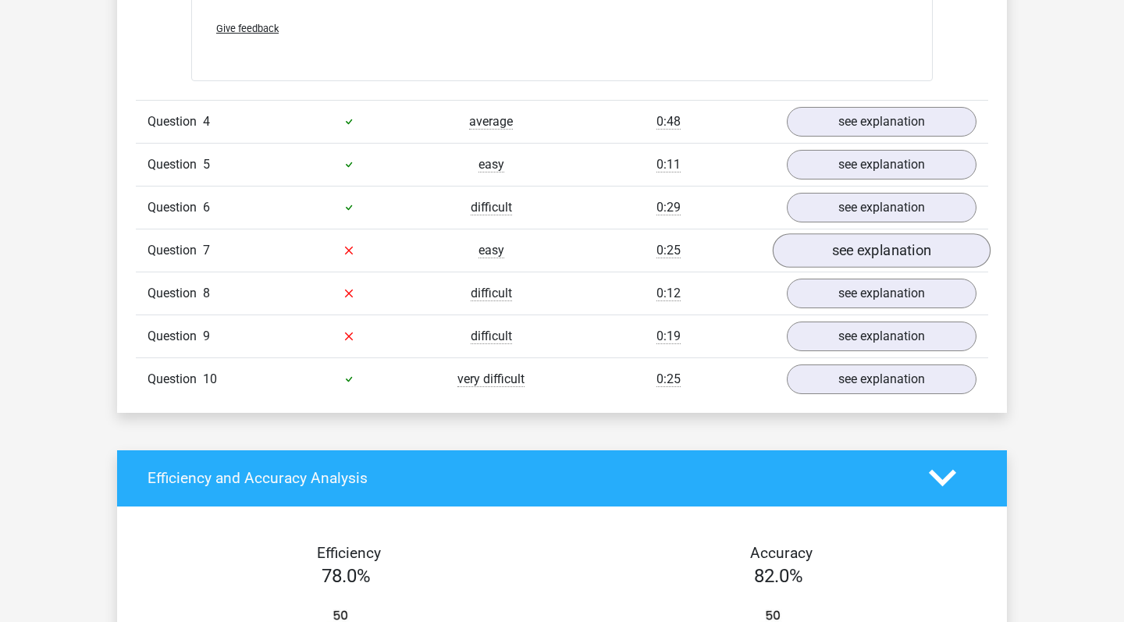
click at [828, 244] on link "see explanation" at bounding box center [882, 250] width 218 height 34
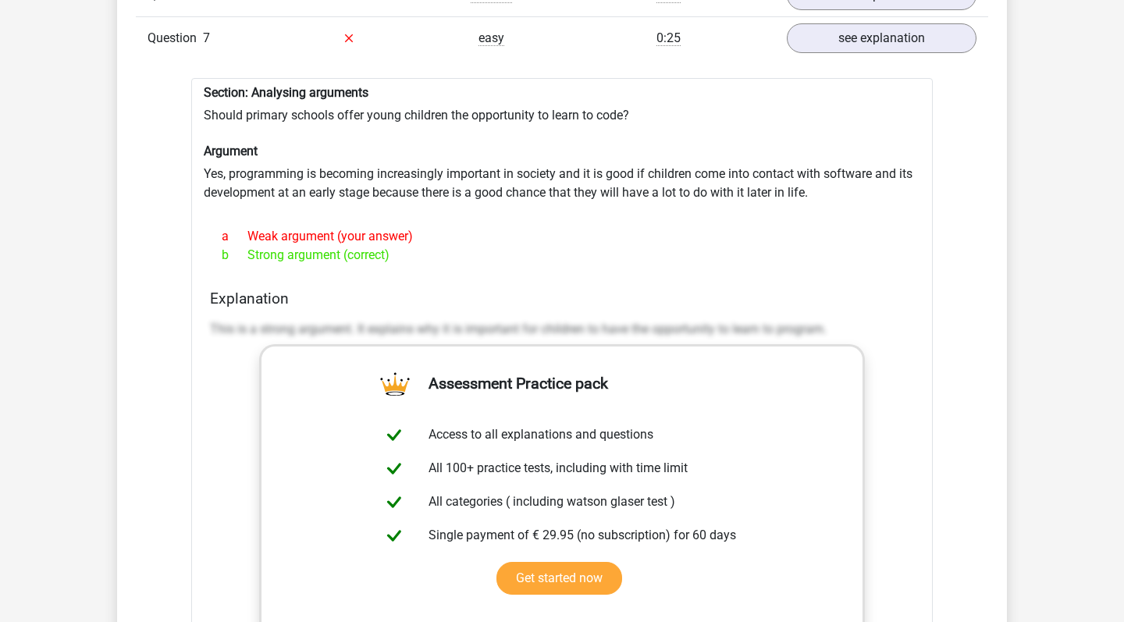
scroll to position [3314, 0]
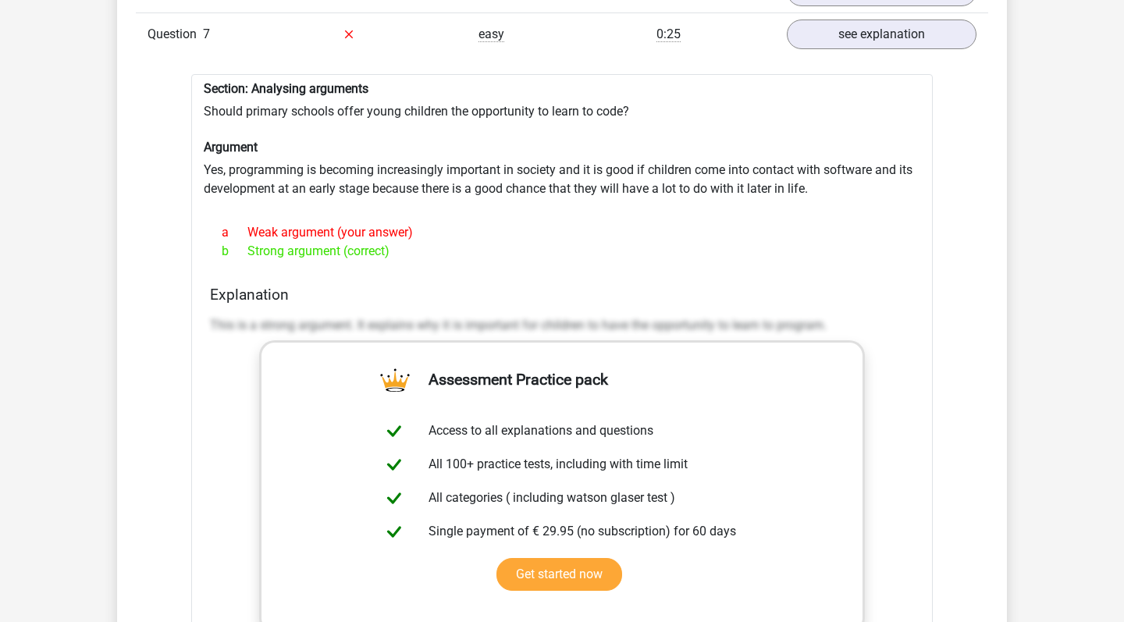
click at [921, 351] on div "Section: Analysing arguments Should primary schools offer young children the op…" at bounding box center [562, 462] width 742 height 777
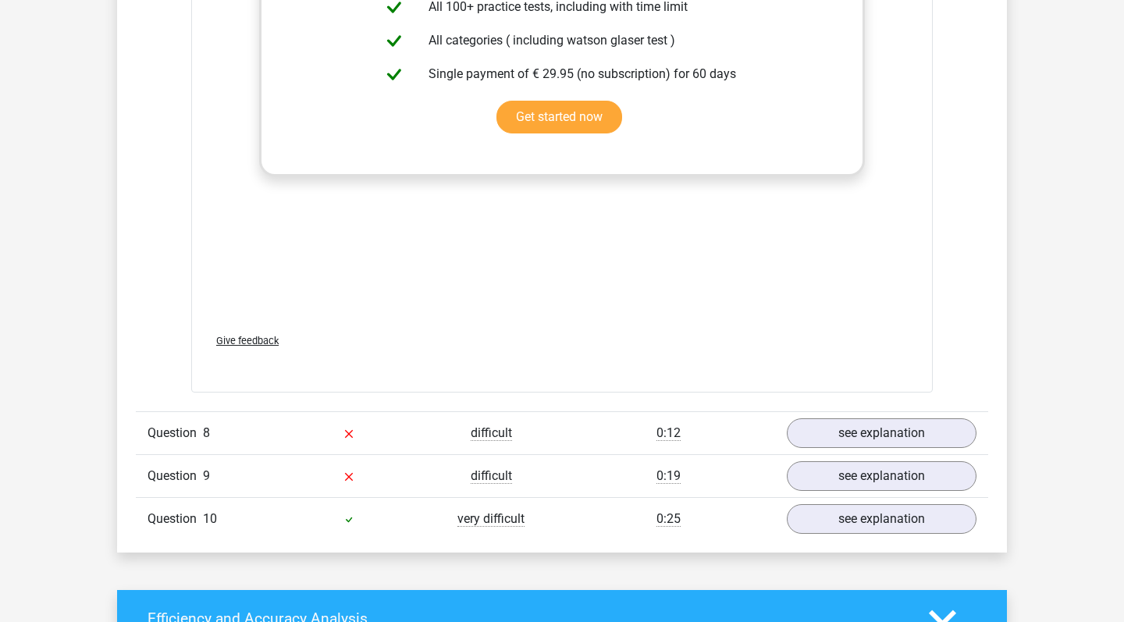
scroll to position [3787, 0]
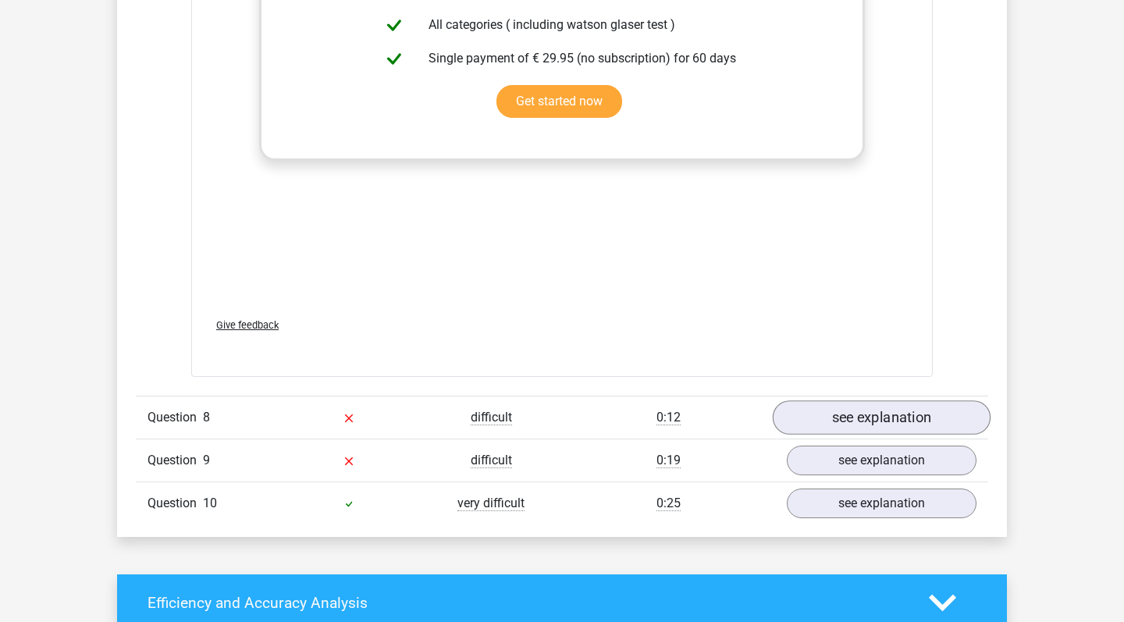
click at [828, 408] on link "see explanation" at bounding box center [882, 418] width 218 height 34
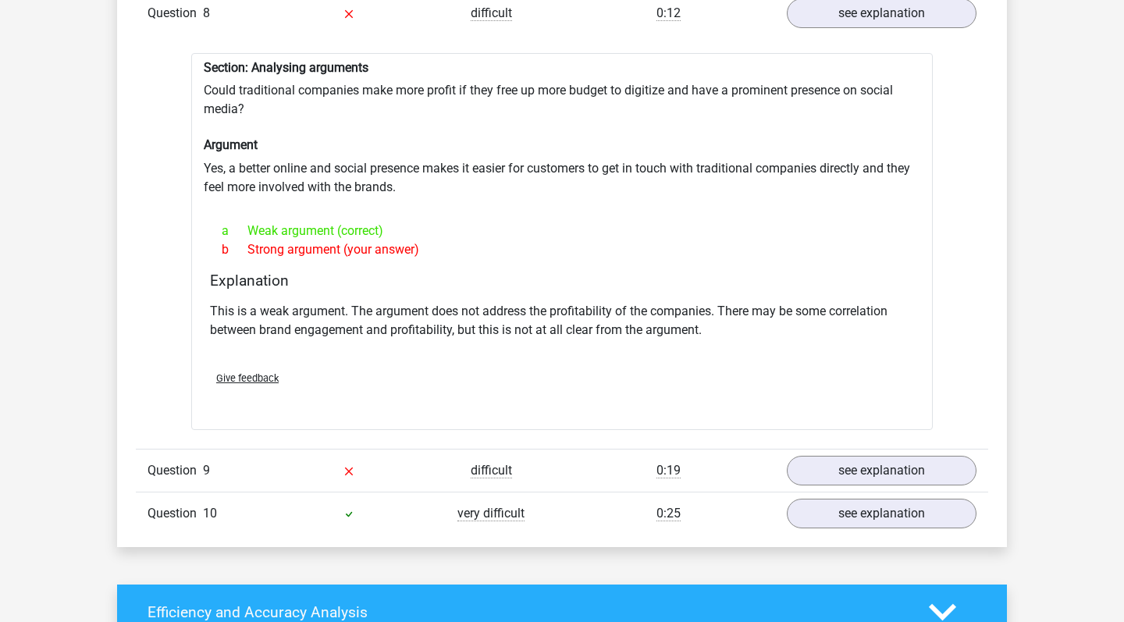
scroll to position [4199, 0]
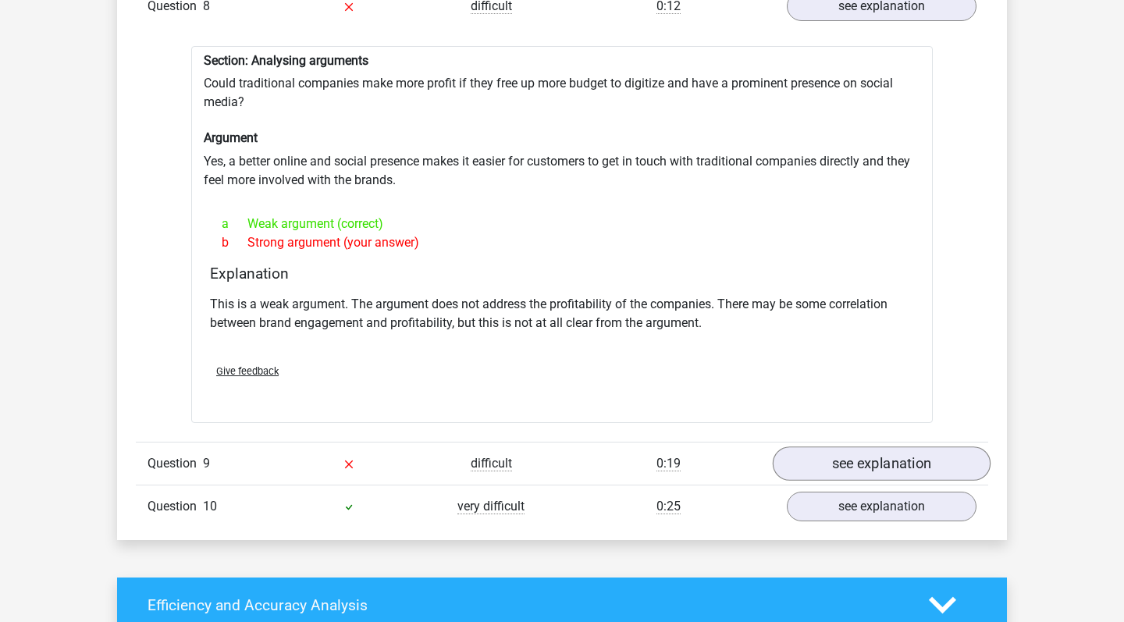
click at [872, 465] on link "see explanation" at bounding box center [882, 464] width 218 height 34
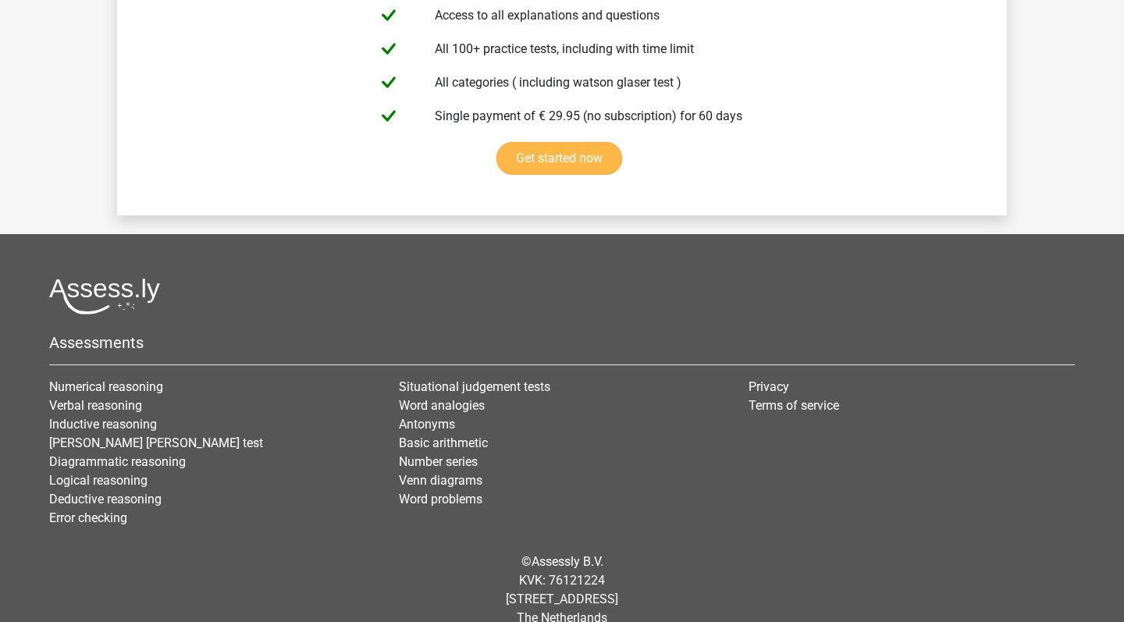
scroll to position [6568, 0]
